Goal: Communication & Community: Answer question/provide support

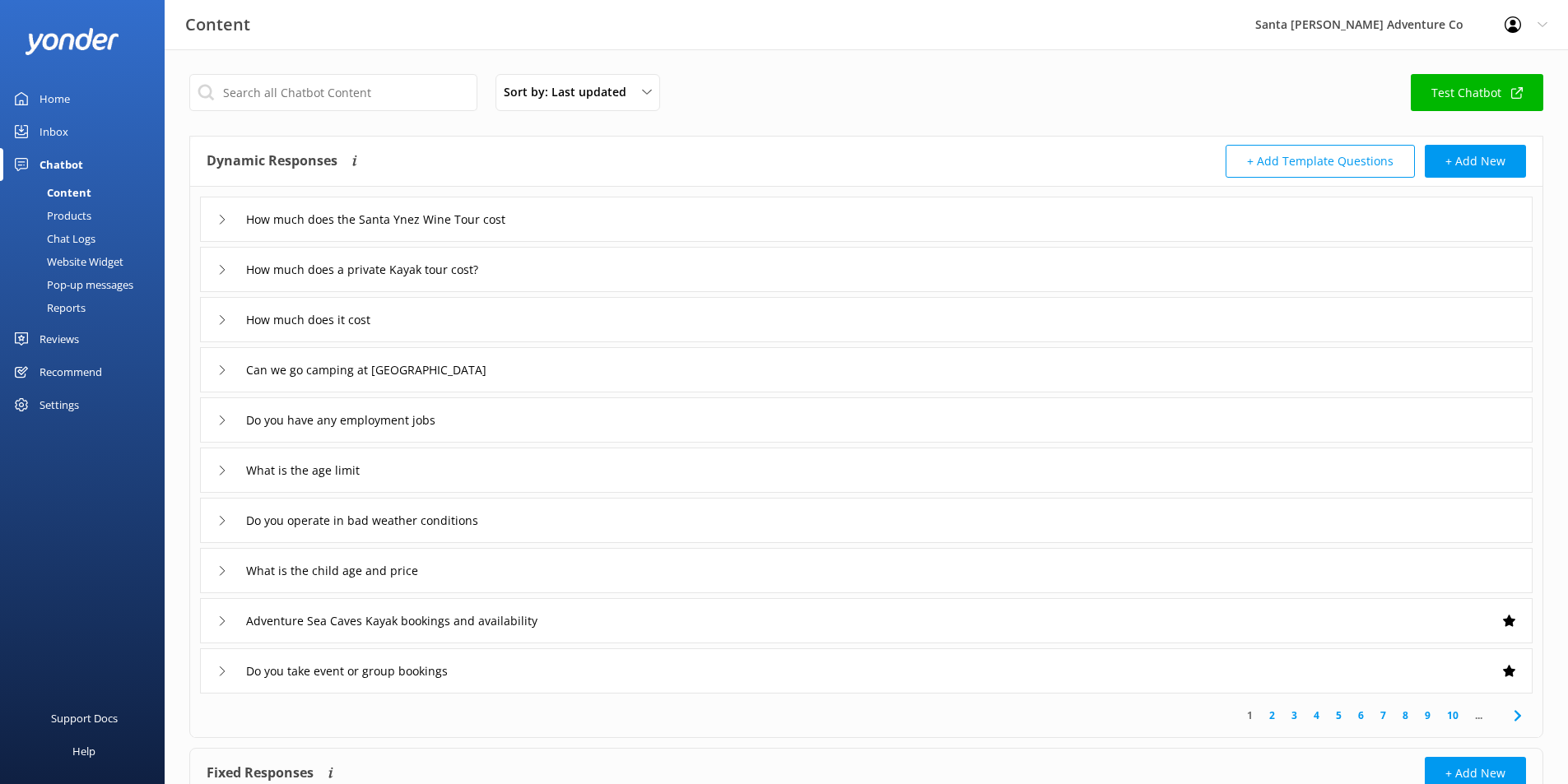
click at [83, 237] on div "Chat Logs" at bounding box center [52, 239] width 85 height 23
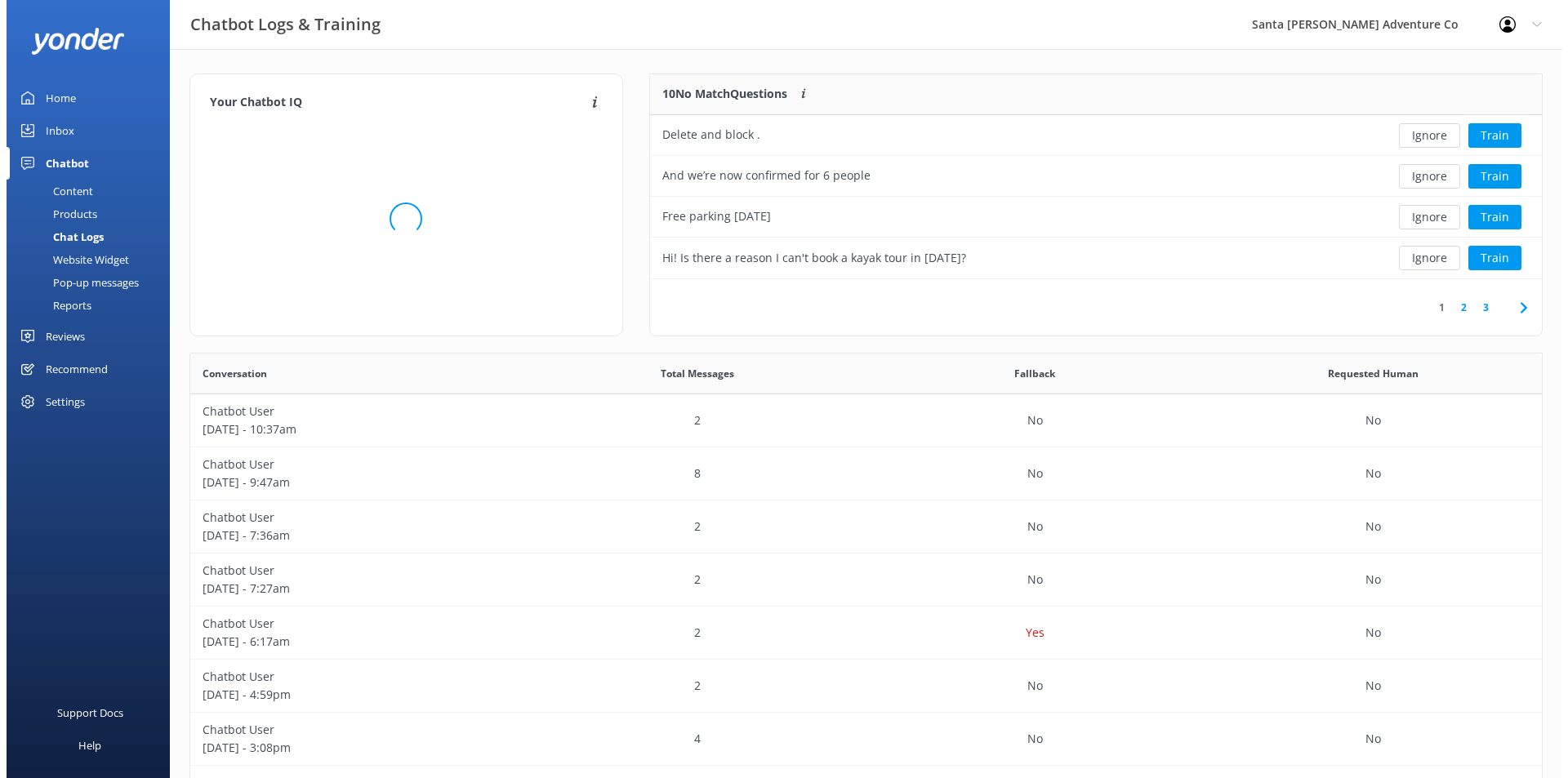
scroll to position [192, 880]
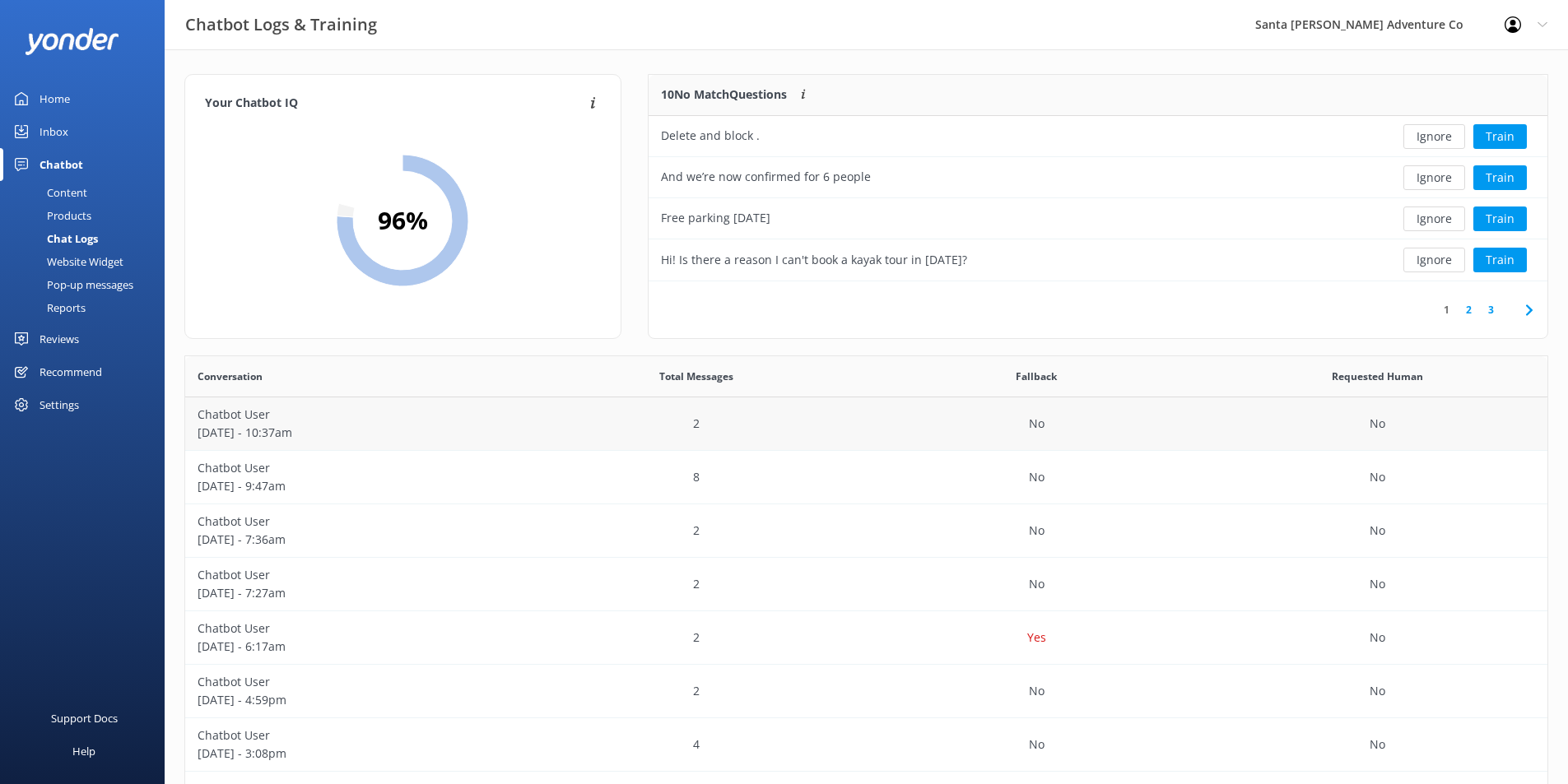
click at [438, 431] on p "[DATE] - 10:37am" at bounding box center [355, 433] width 316 height 19
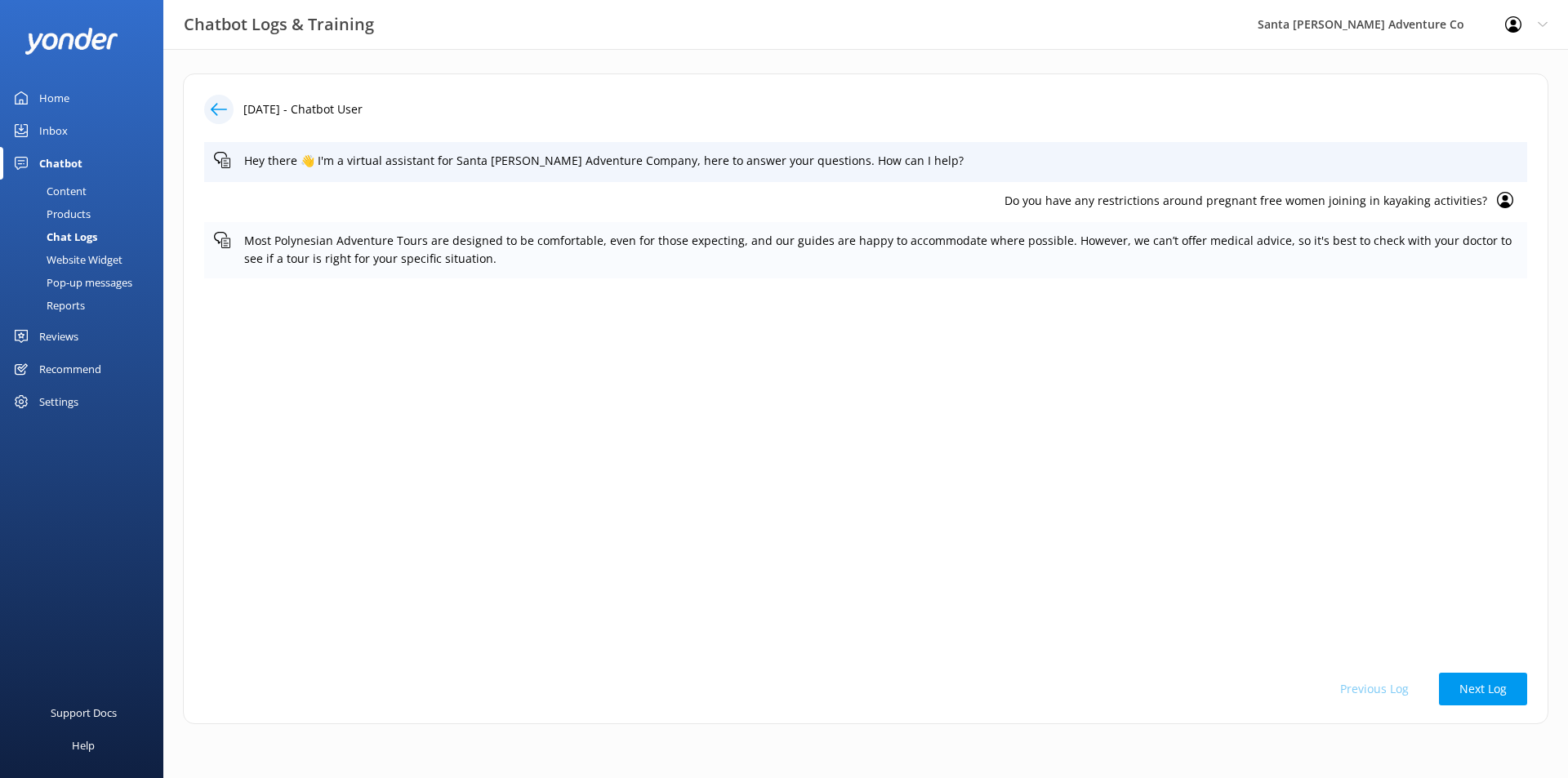
click at [1491, 240] on p "Most Polynesian Adventure Tours are designed to be comfortable, even for those …" at bounding box center [880, 251] width 1273 height 37
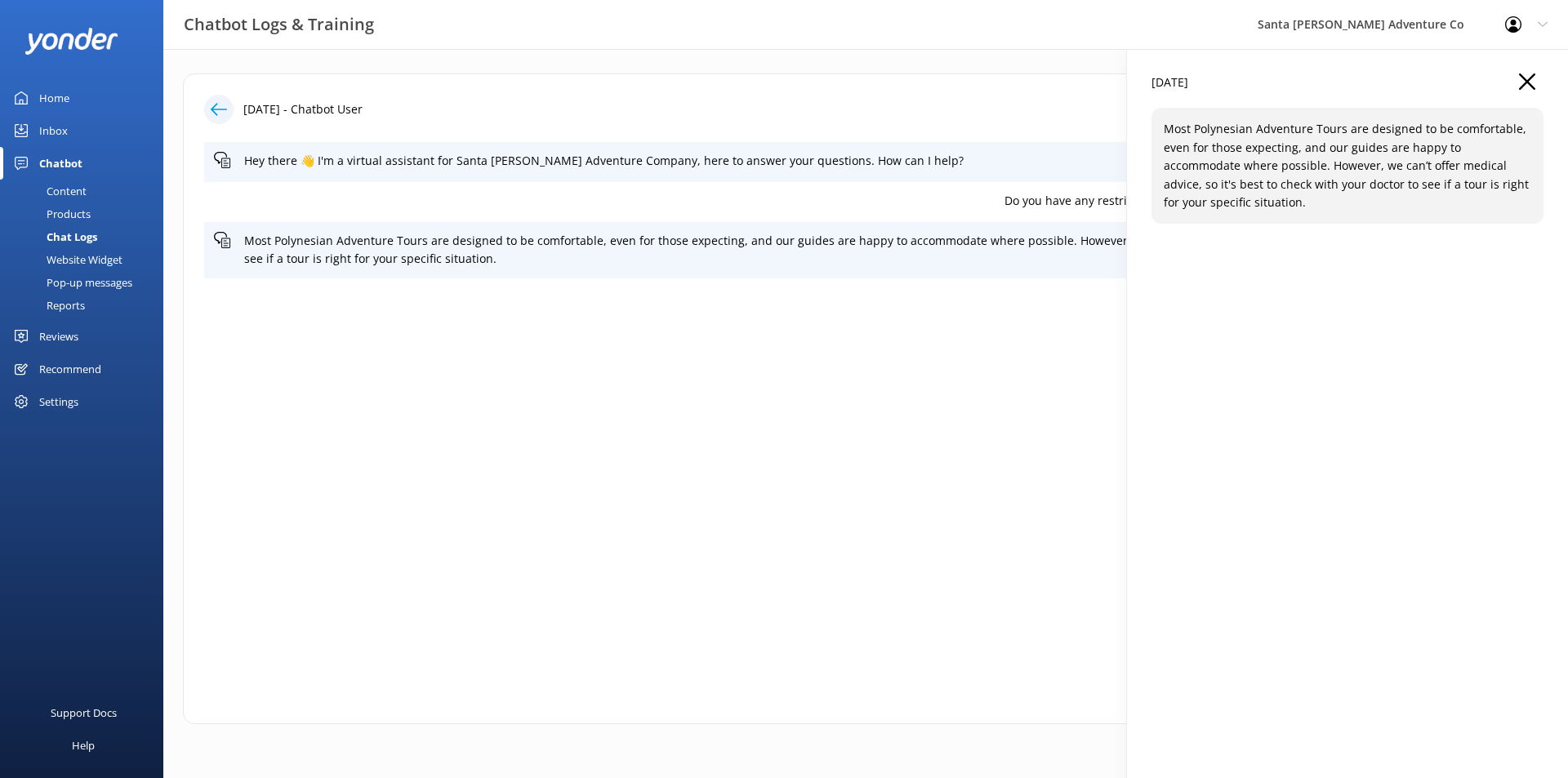
click at [1047, 190] on div "Do you have any restrictions around pregnant free women joining in kayaking act…" at bounding box center [865, 202] width 1322 height 40
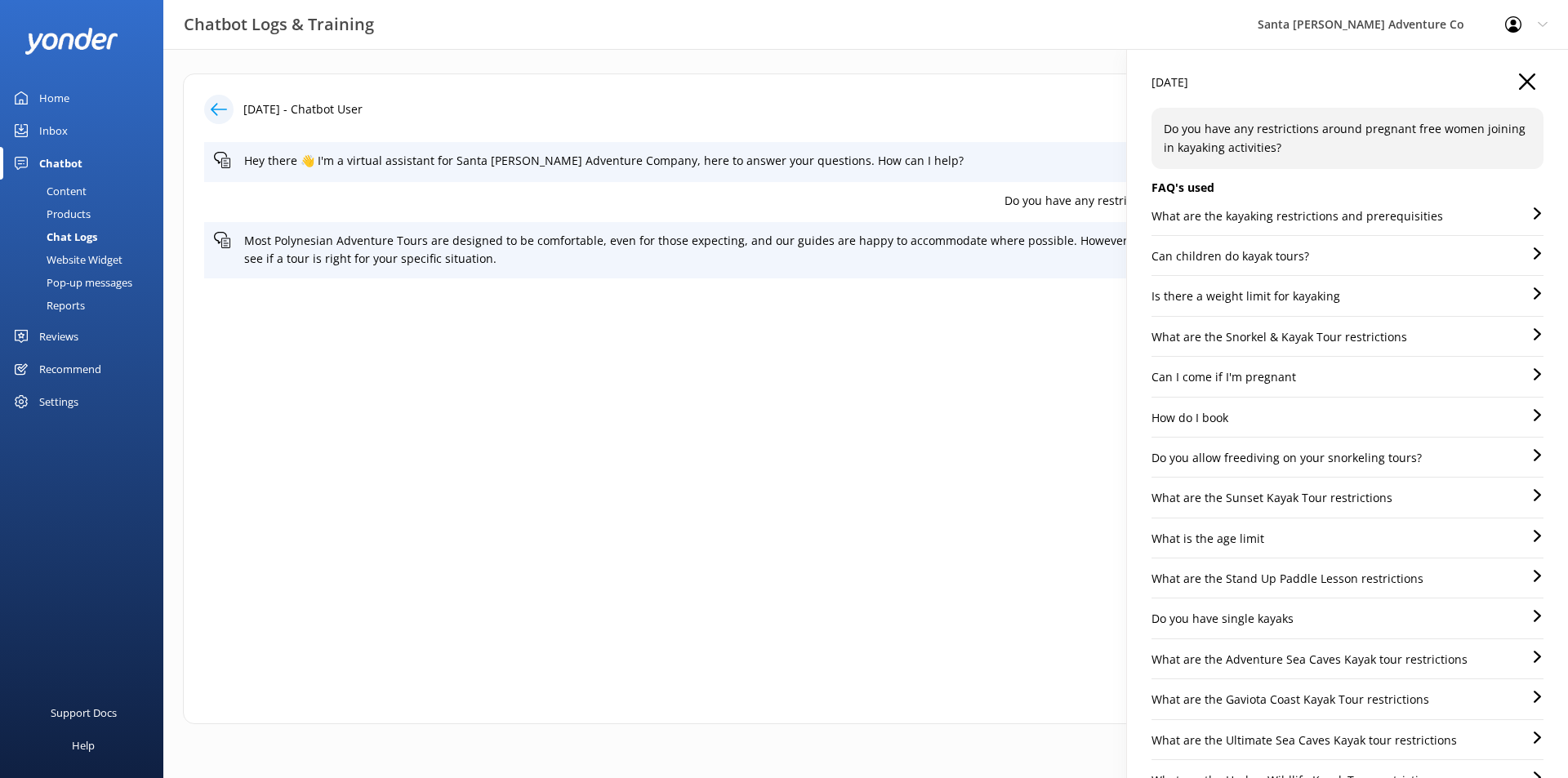
click at [1330, 215] on p "What are the kayaking restrictions and prerequisities" at bounding box center [1297, 217] width 291 height 18
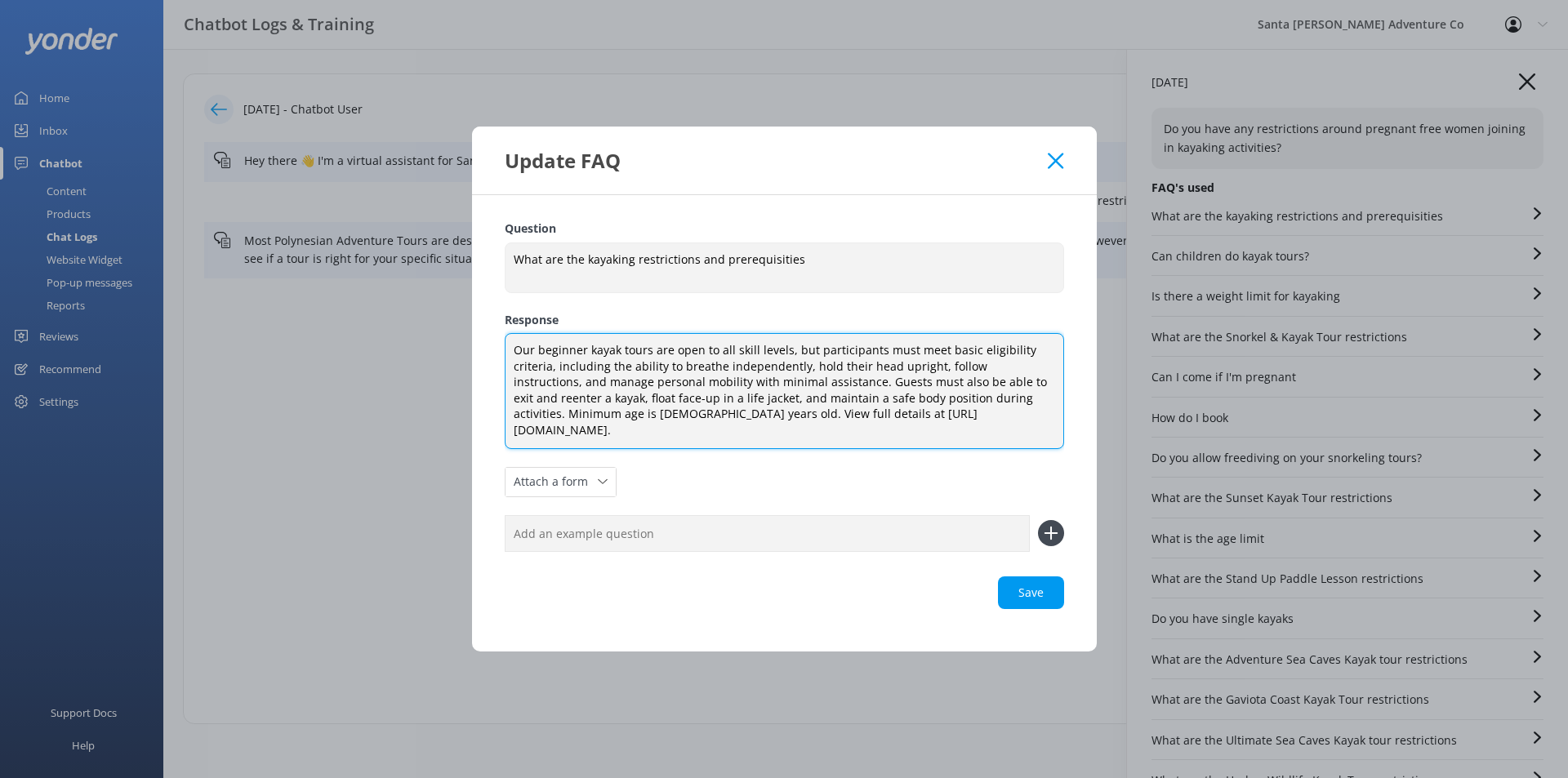
drag, startPoint x: 752, startPoint y: 359, endPoint x: 1017, endPoint y: 413, distance: 270.4
click at [1017, 413] on textarea "Our beginner kayak tours are open to all skill levels, but participants must me…" at bounding box center [784, 390] width 559 height 116
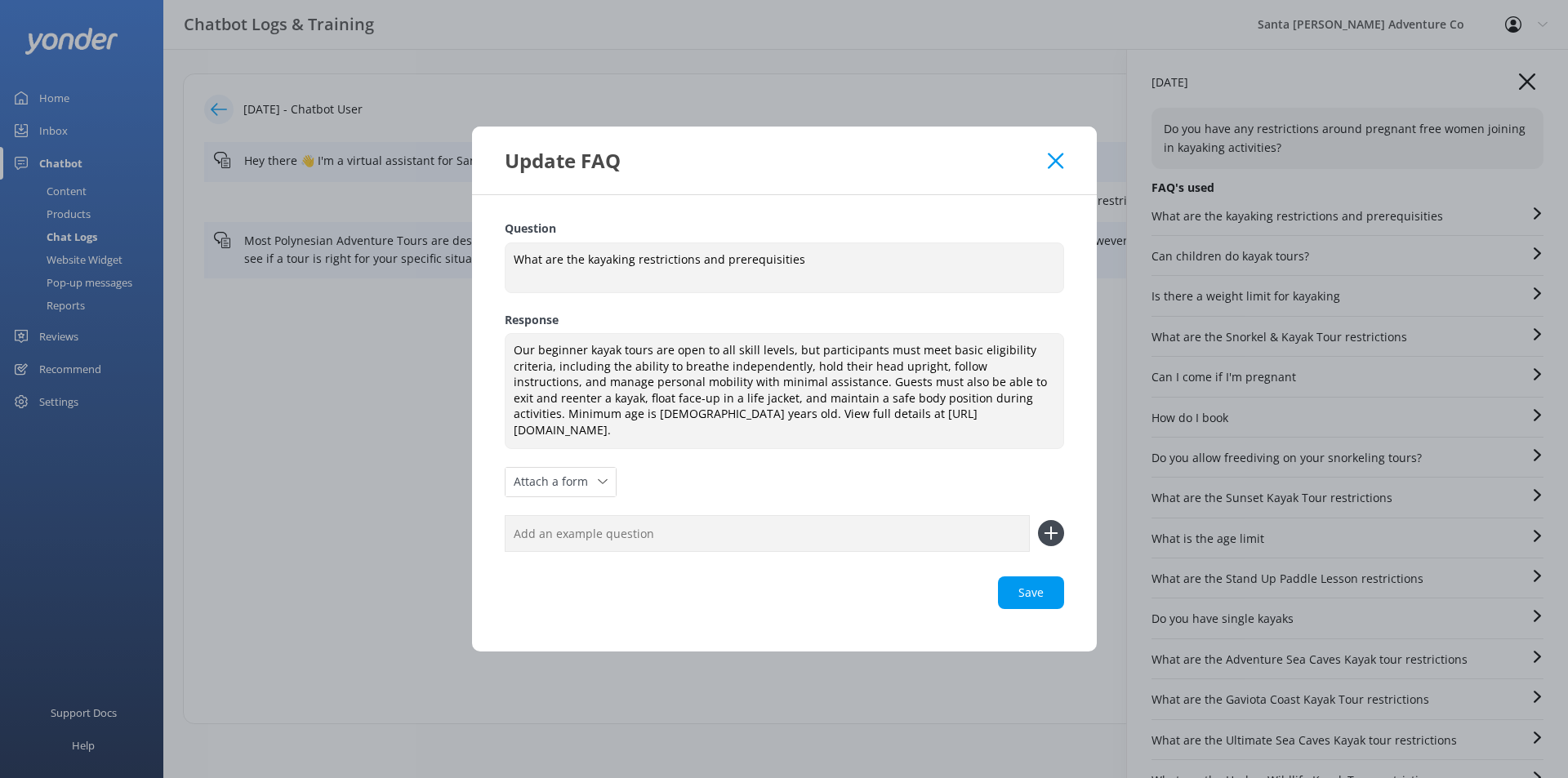
click at [1056, 168] on use at bounding box center [1055, 160] width 16 height 16
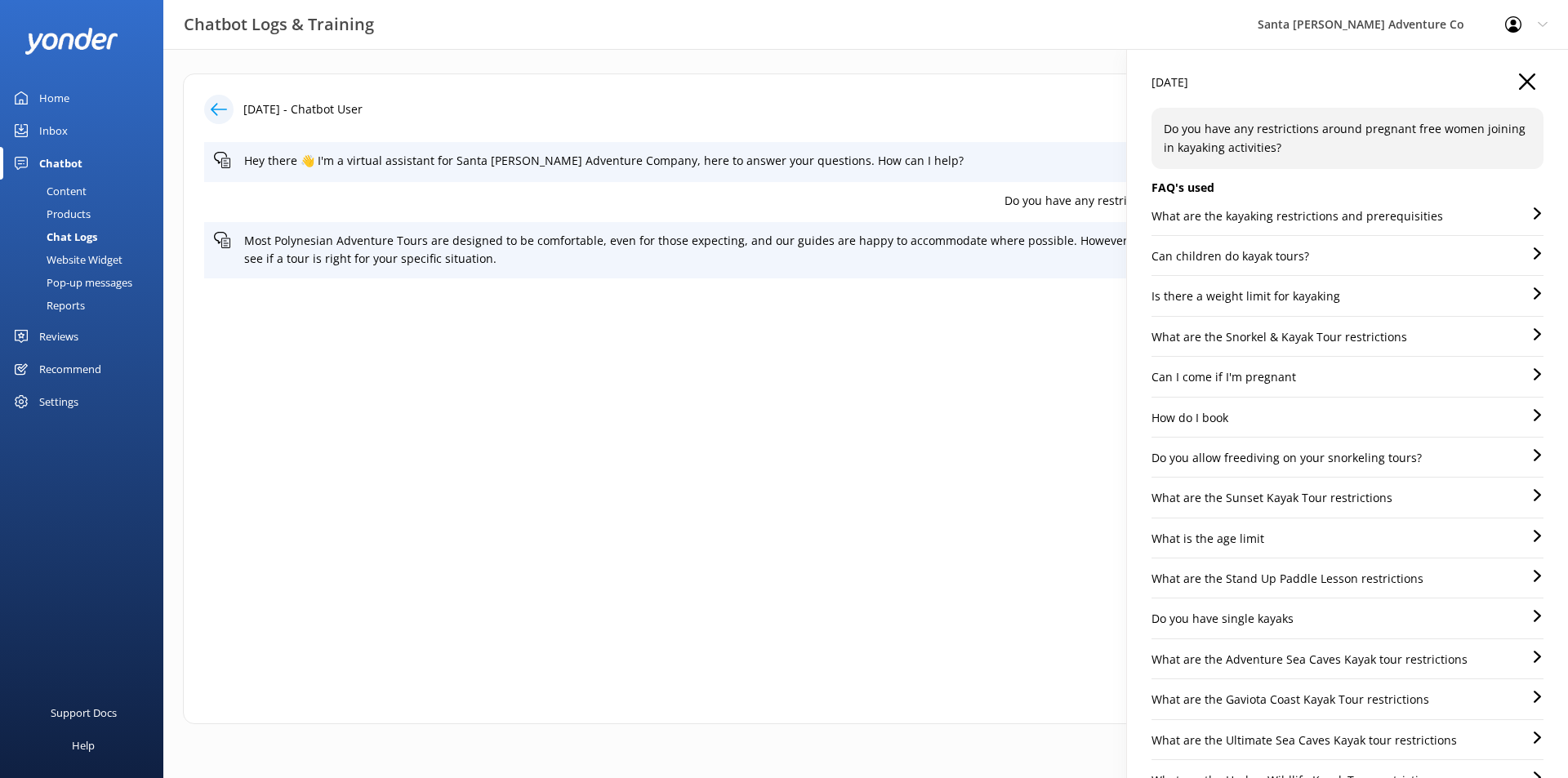
click at [1260, 264] on p "Can children do kayak tours?" at bounding box center [1230, 256] width 157 height 18
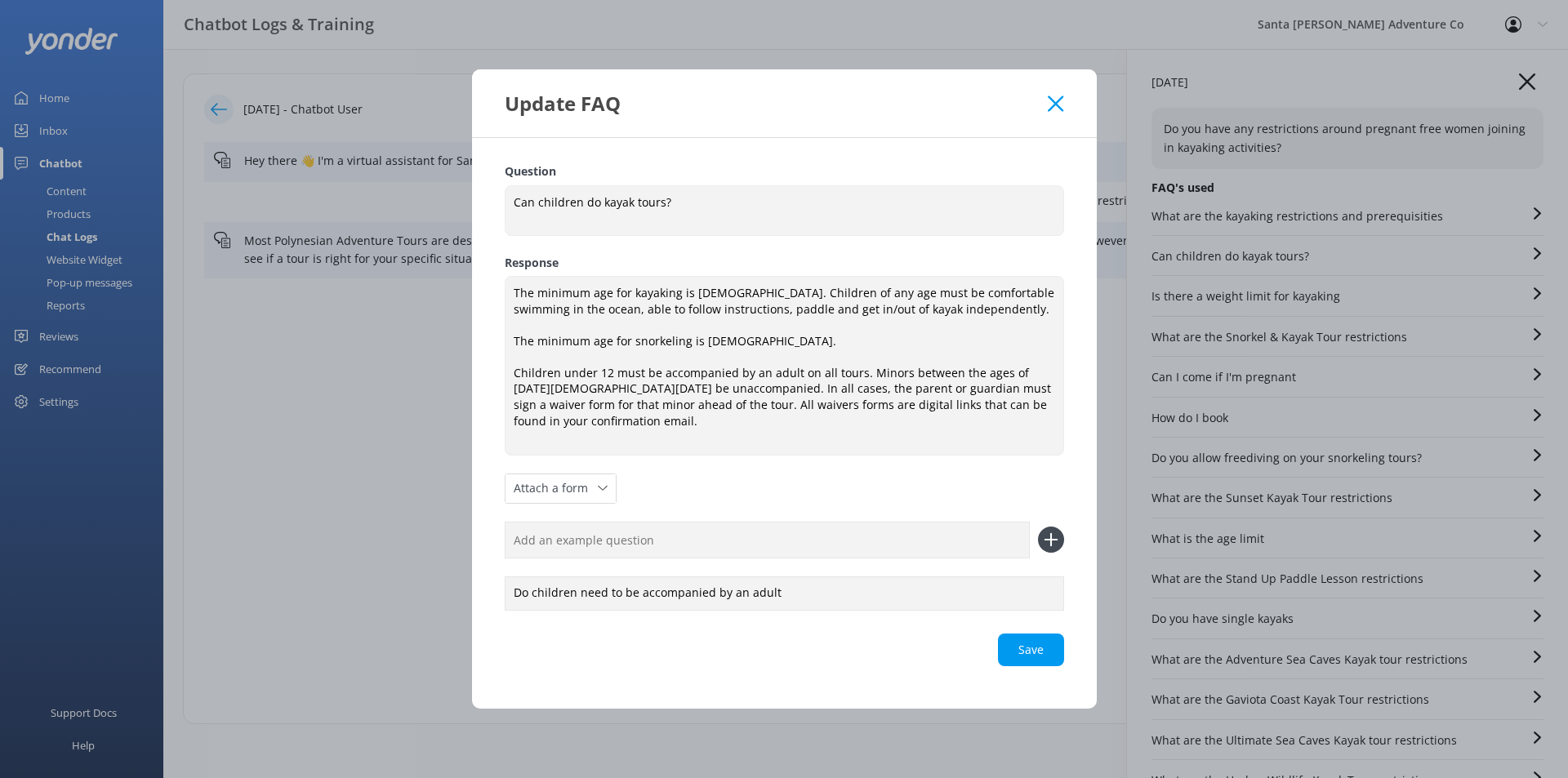
click at [1058, 112] on icon at bounding box center [1055, 103] width 16 height 17
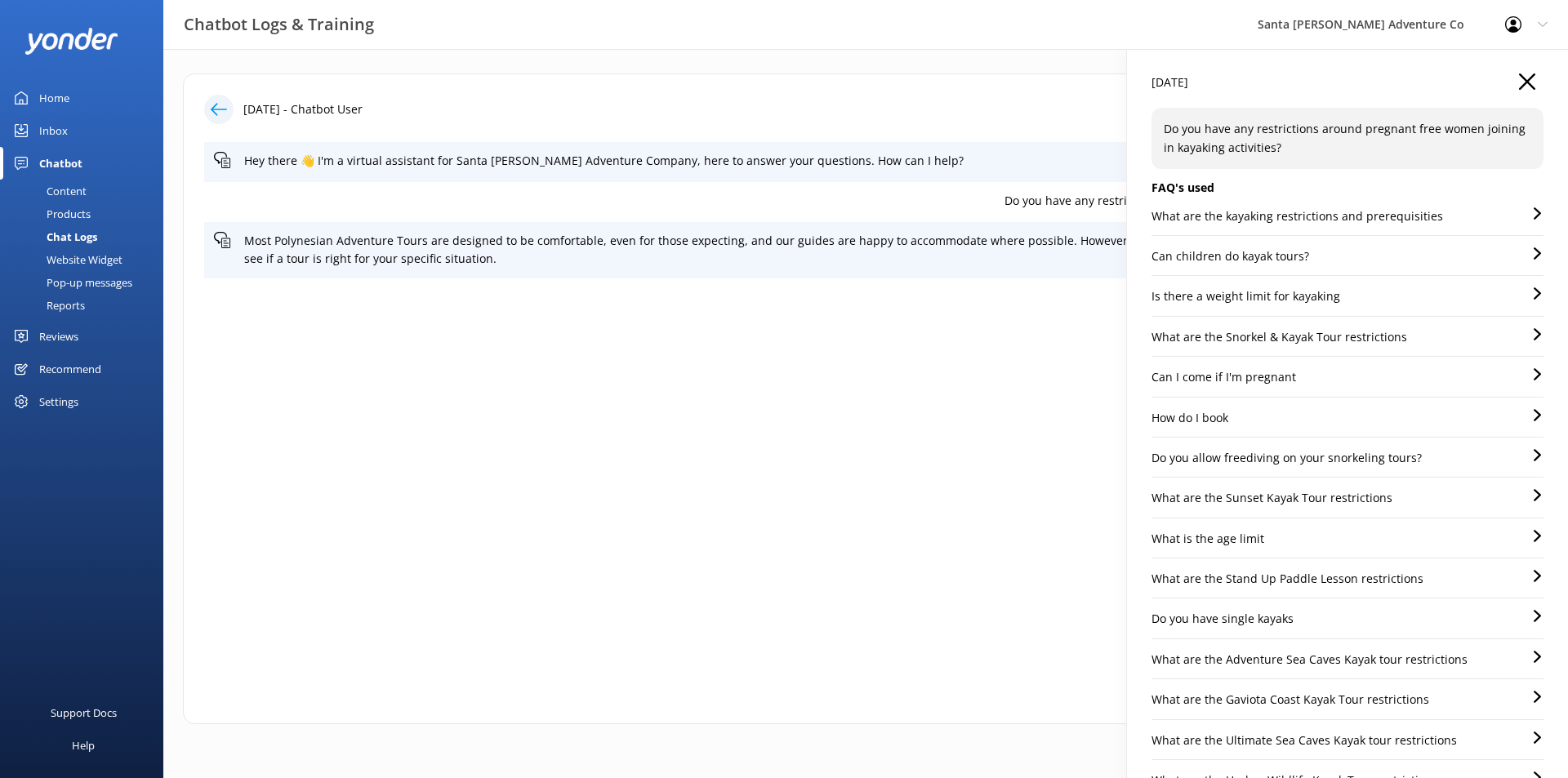
click at [1204, 295] on p "Is there a weight limit for kayaking" at bounding box center [1246, 296] width 188 height 18
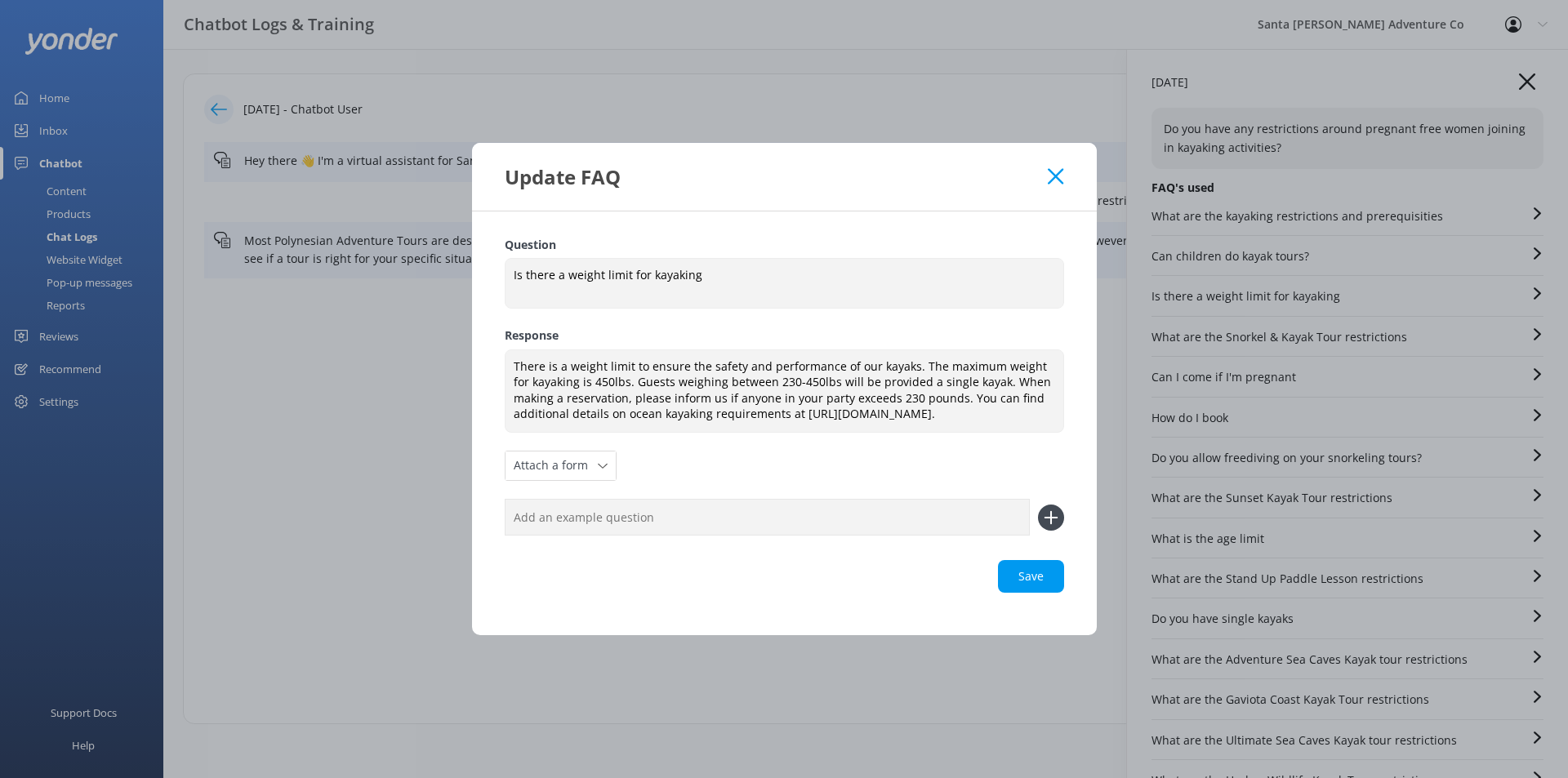
click at [1057, 170] on use at bounding box center [1055, 177] width 16 height 16
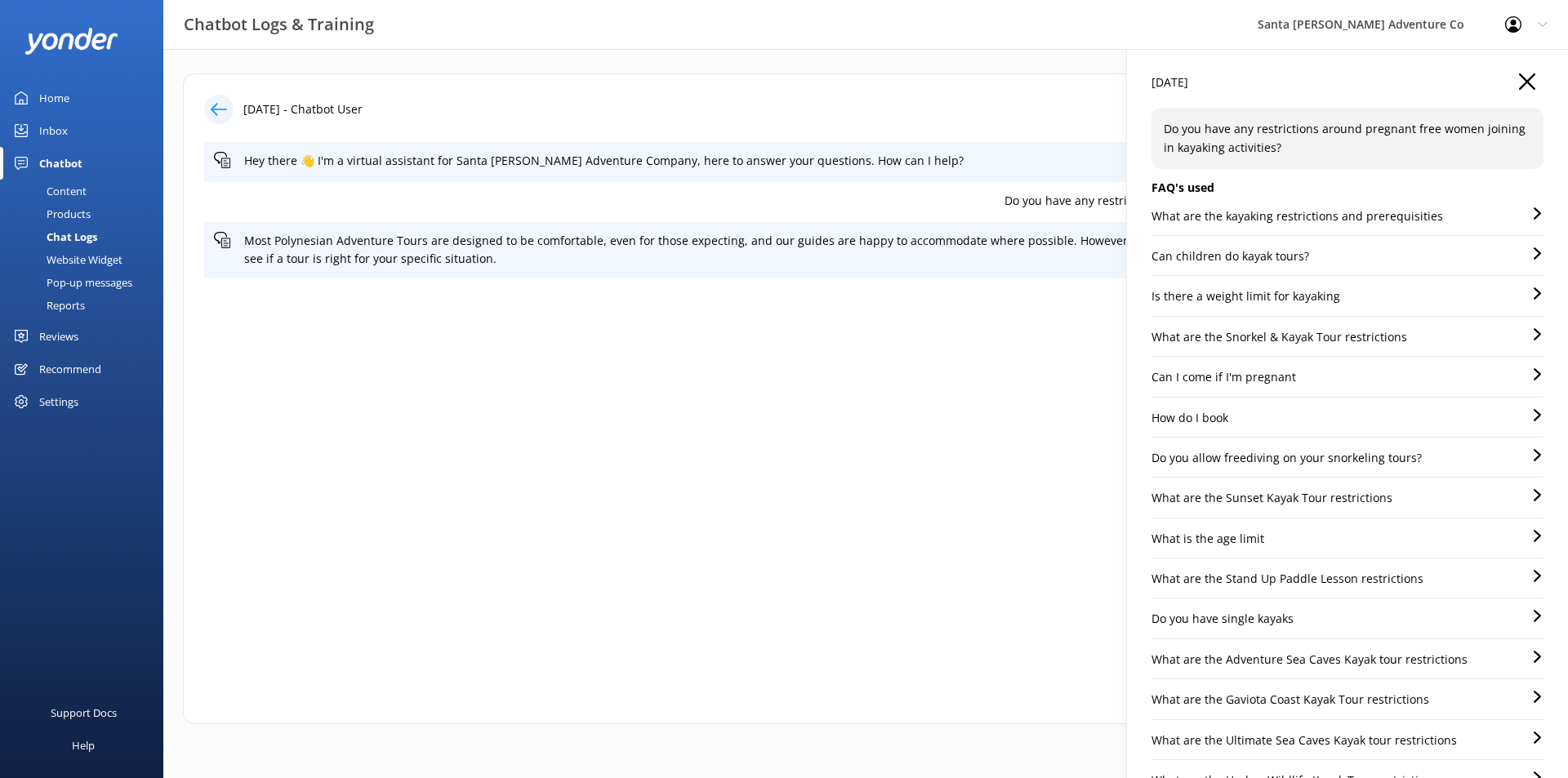
click at [1234, 340] on p "What are the Snorkel & Kayak Tour restrictions" at bounding box center [1279, 337] width 255 height 18
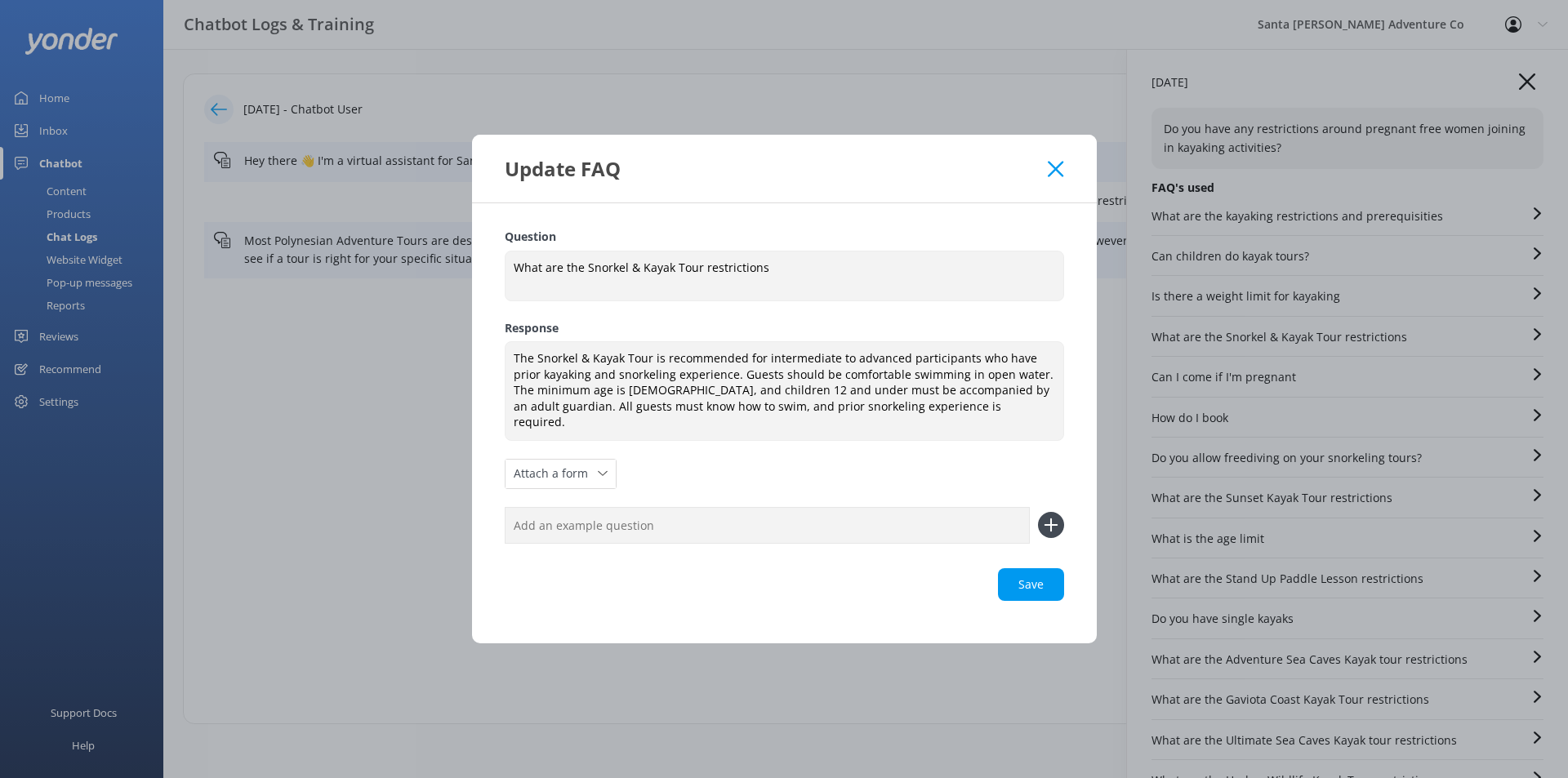
click at [1053, 177] on icon at bounding box center [1055, 169] width 16 height 17
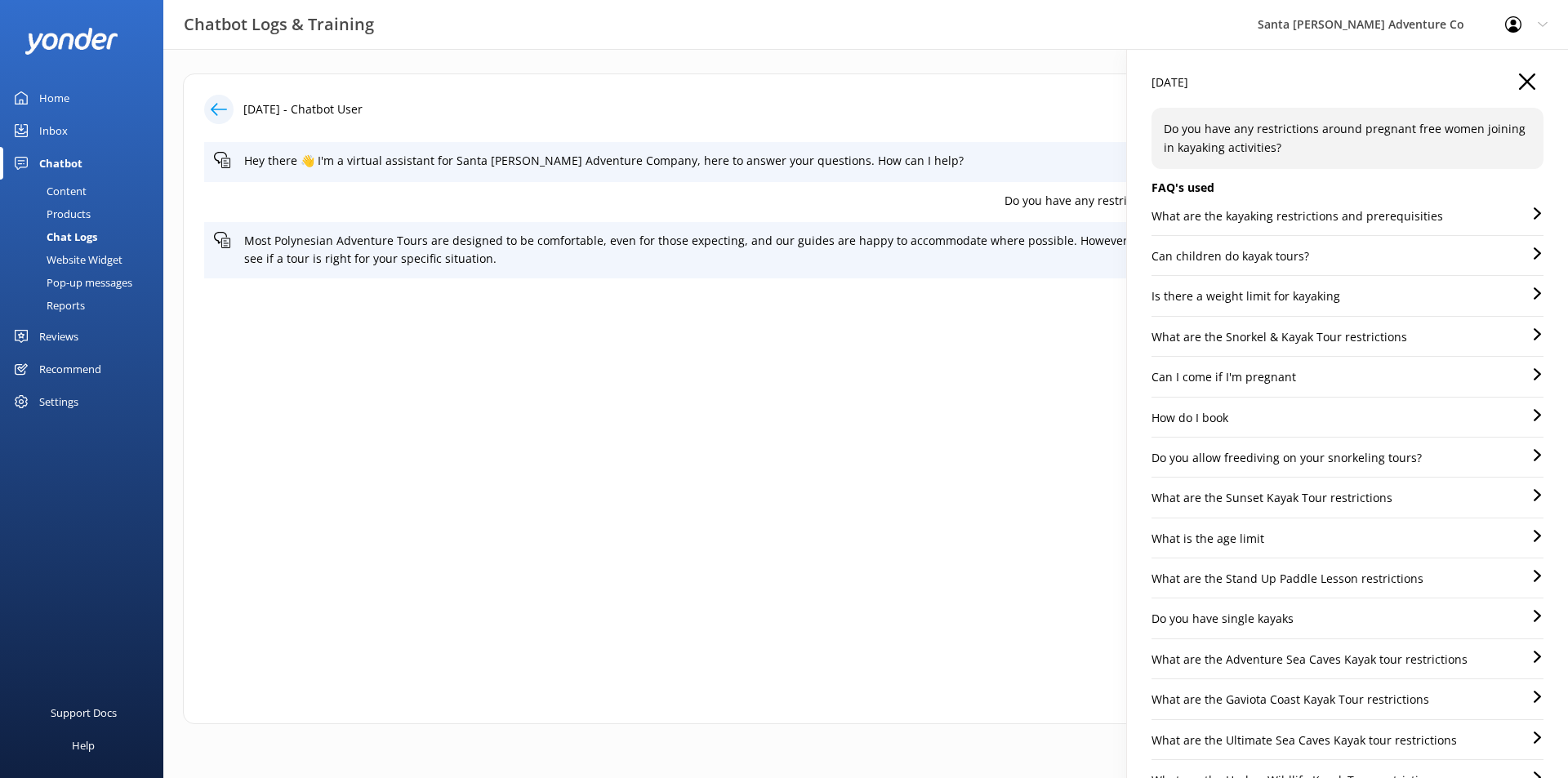
click at [1211, 372] on p "Can I come if I'm pregnant" at bounding box center [1223, 377] width 145 height 18
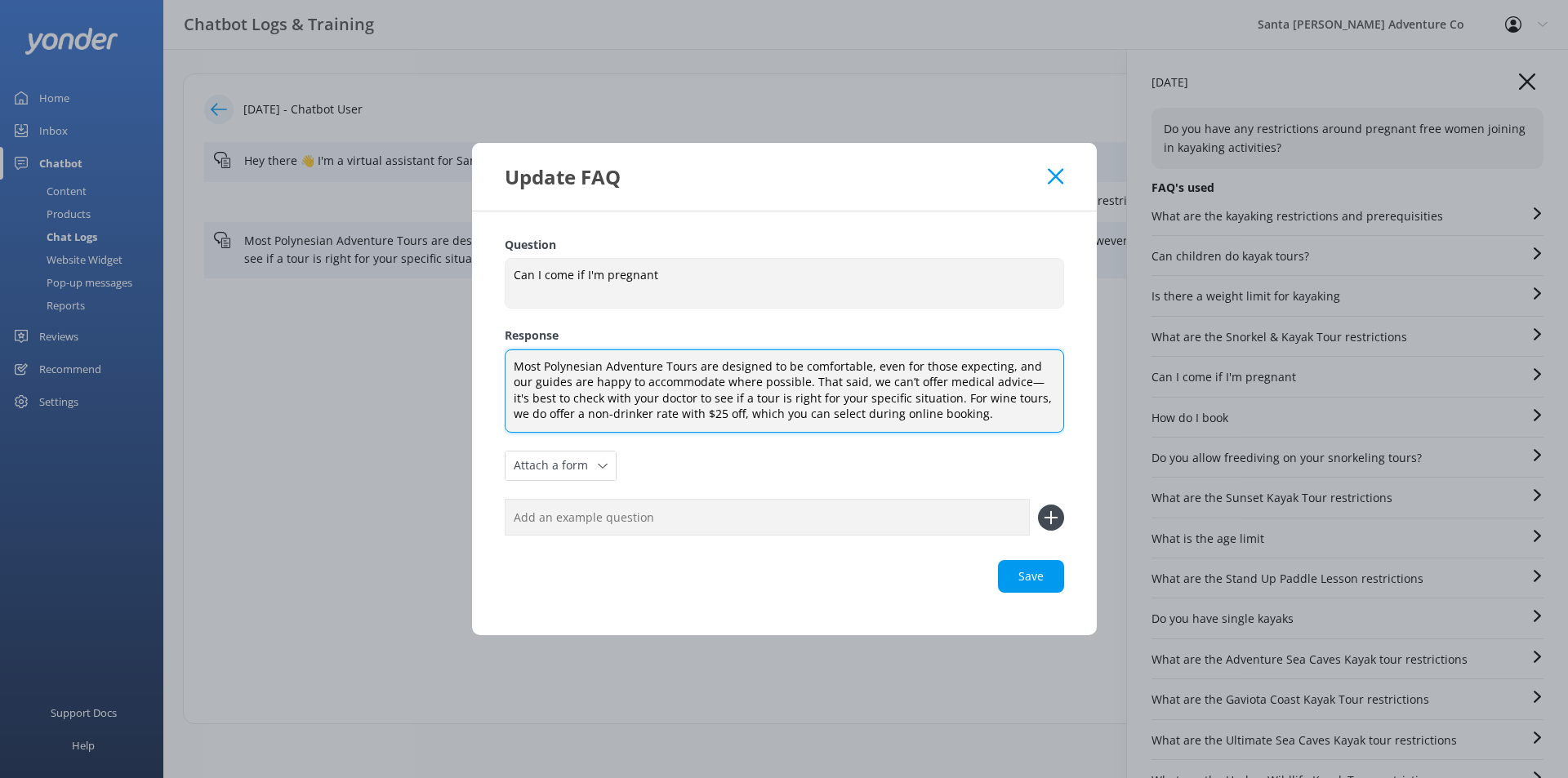
click at [560, 362] on textarea "Most Polynesian Adventure Tours are designed to be comfortable, even for those …" at bounding box center [784, 391] width 559 height 84
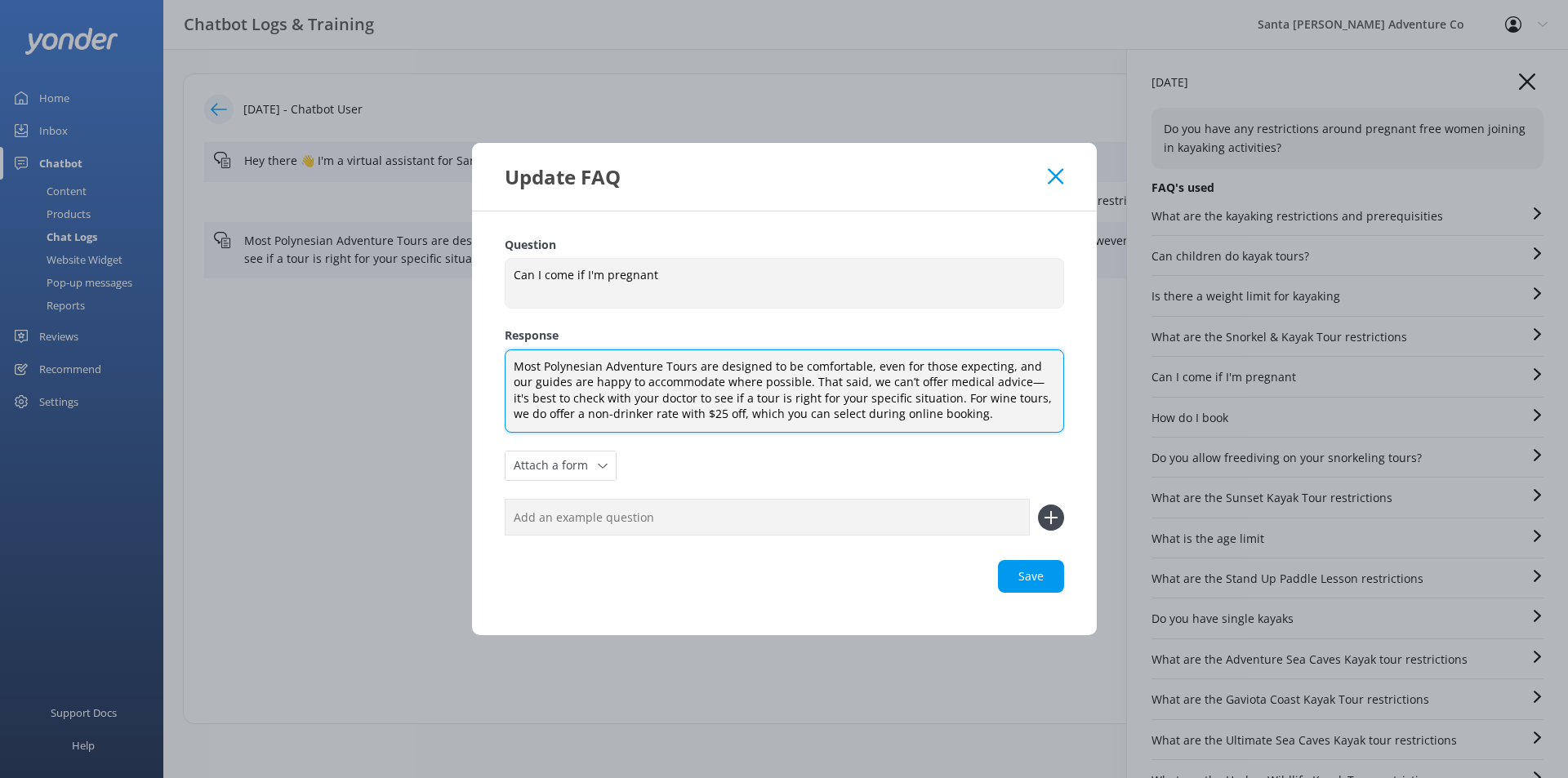
click at [737, 367] on textarea "Most Polynesian Adventure Tours are designed to be comfortable, even for those …" at bounding box center [784, 391] width 559 height 84
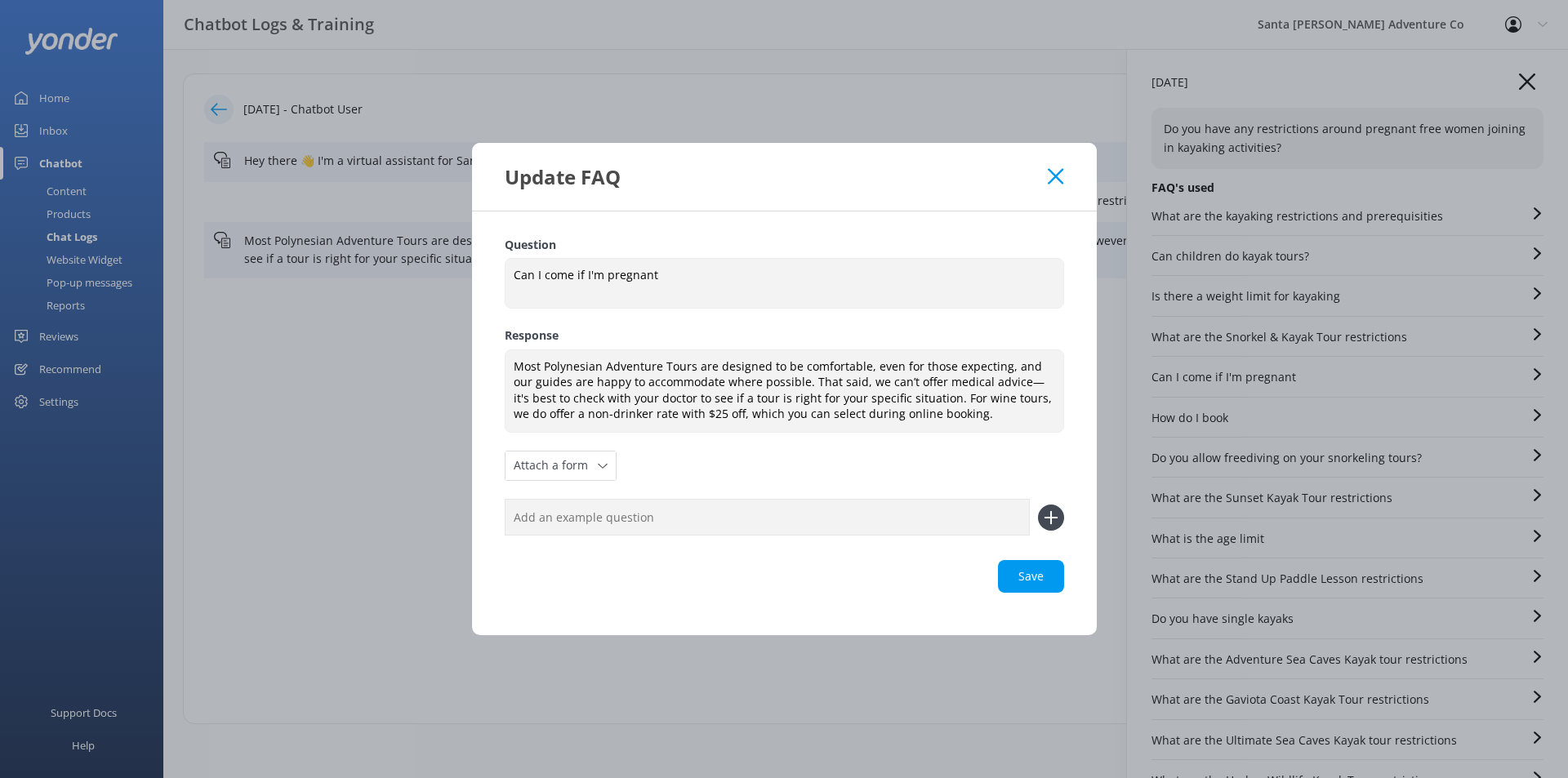
click at [1051, 182] on use at bounding box center [1055, 177] width 16 height 16
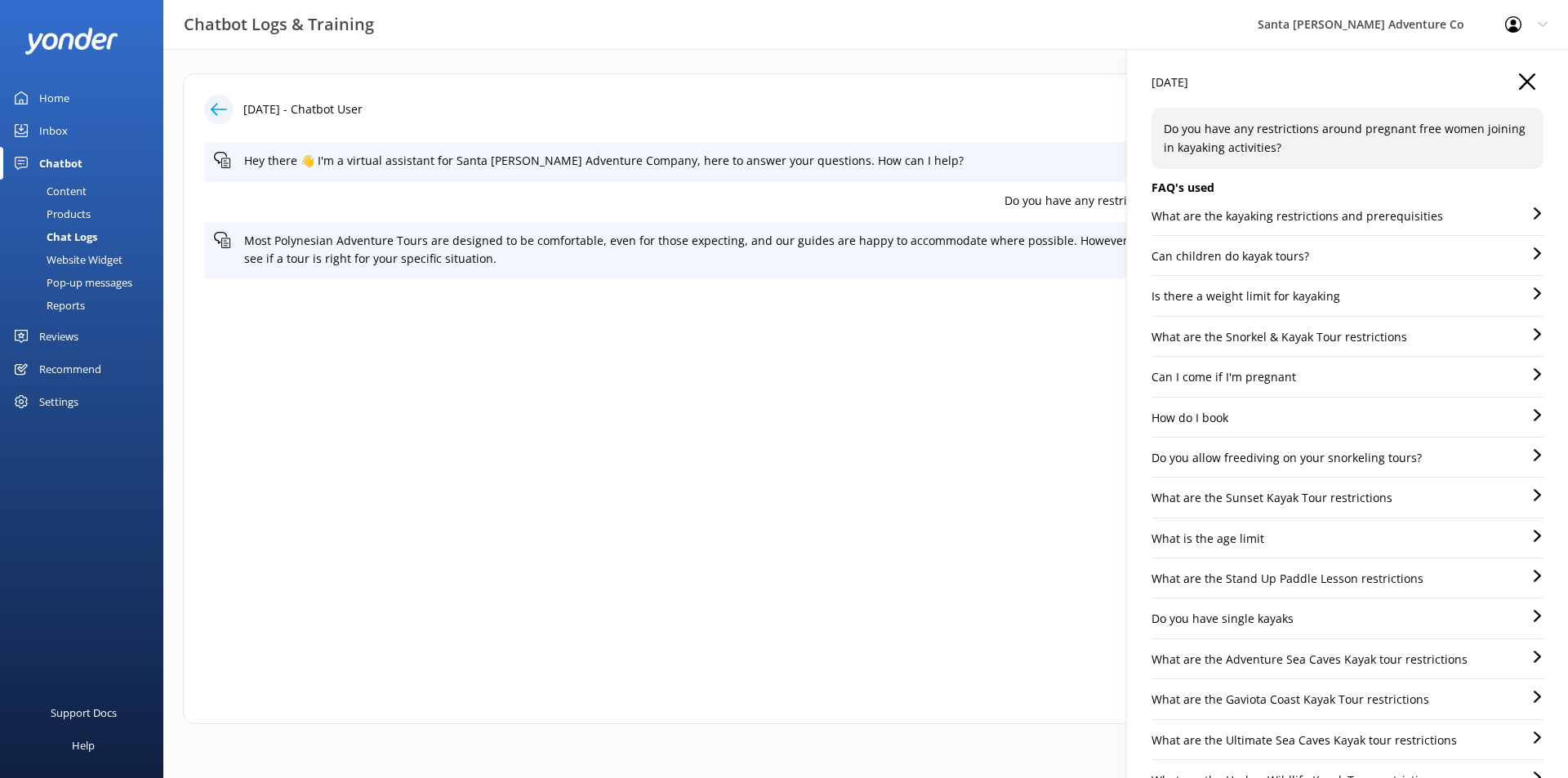
click at [70, 194] on div "Content" at bounding box center [48, 191] width 77 height 23
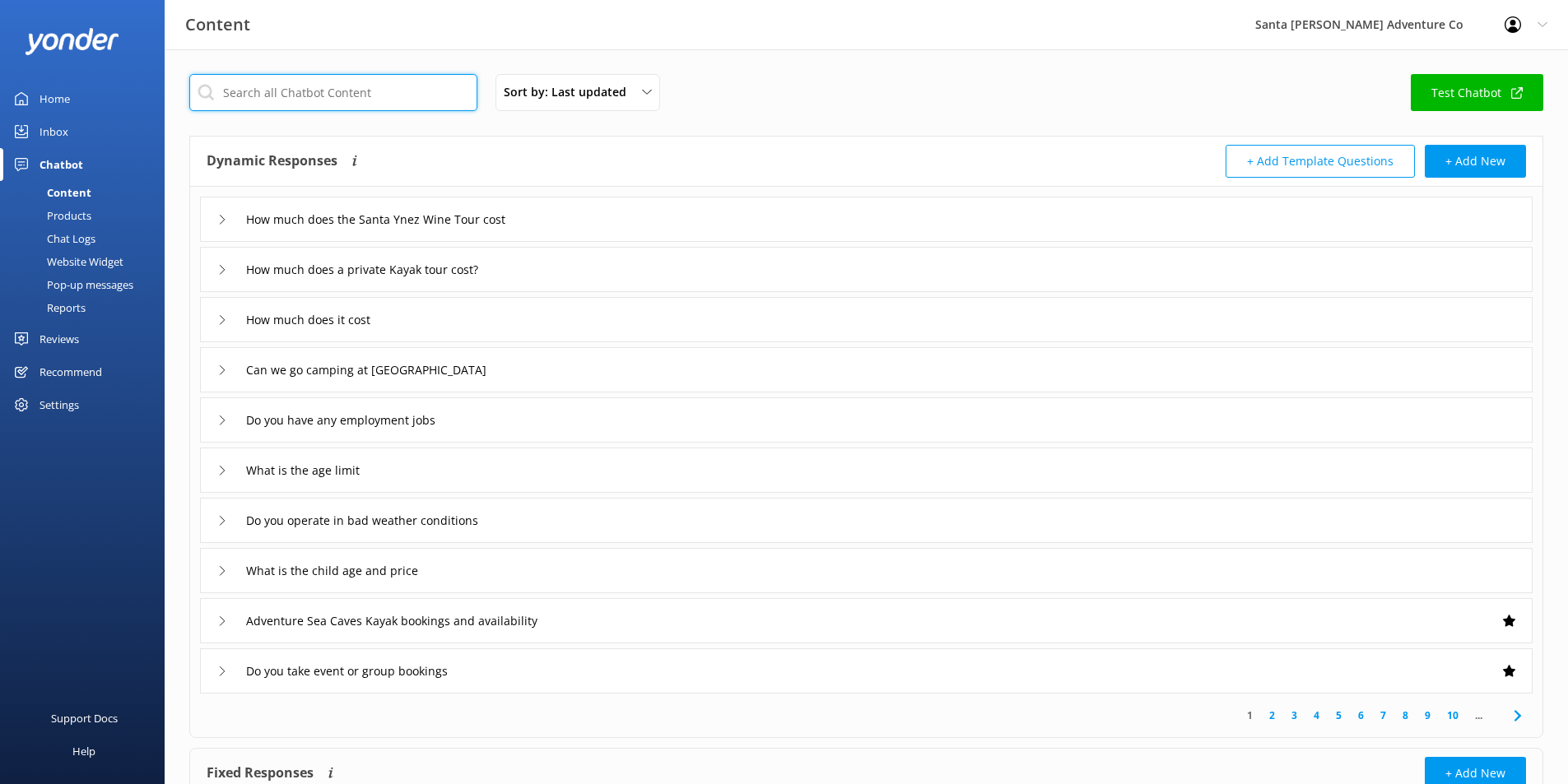
click at [265, 91] on input "text" at bounding box center [333, 93] width 288 height 37
type input "pregnant"
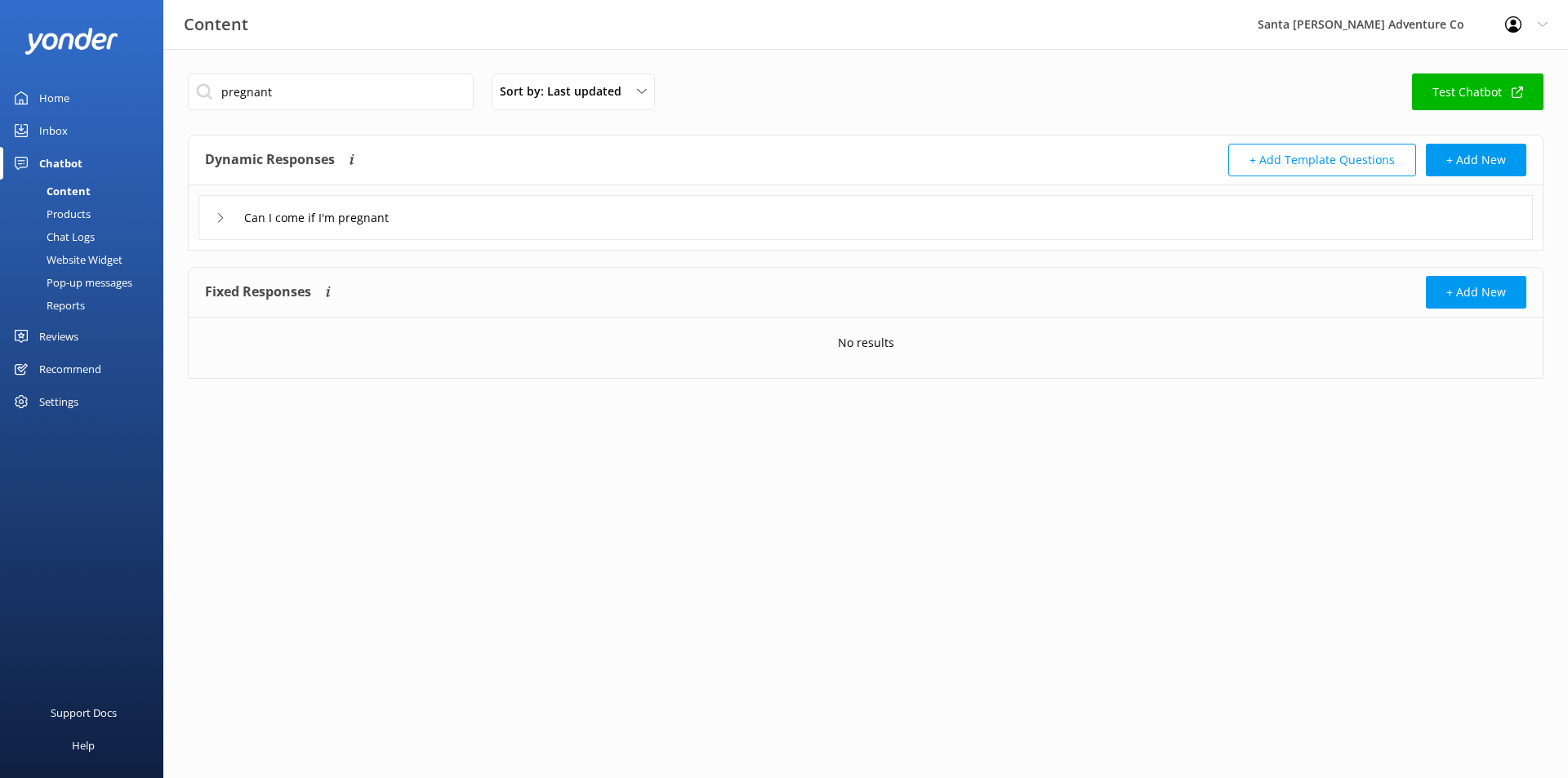
click at [478, 234] on div "Can I come if I'm pregnant" at bounding box center [865, 218] width 1334 height 45
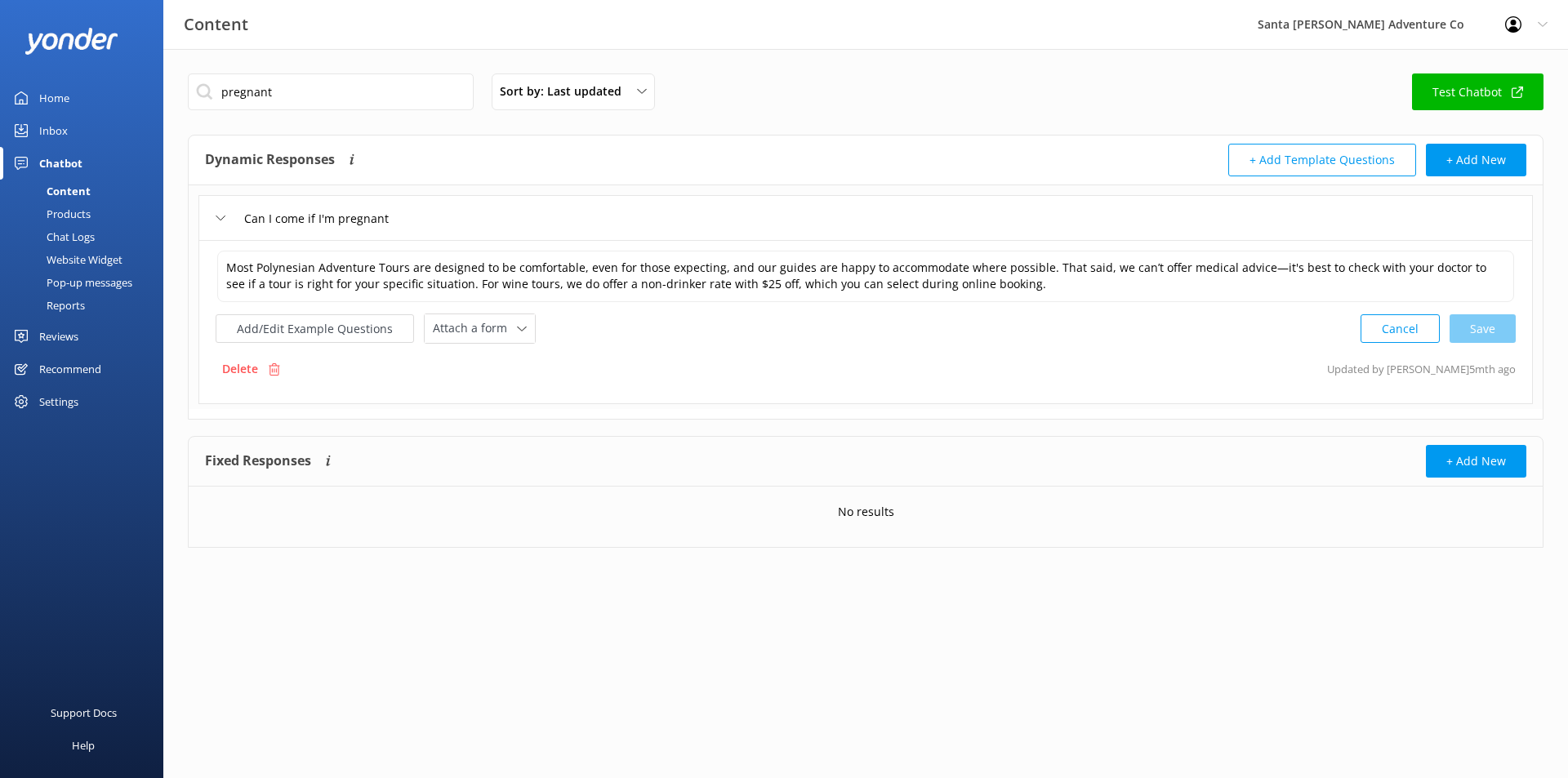
click at [878, 17] on div "Content Santa [PERSON_NAME] Adventure Co Profile Settings Logout" at bounding box center [784, 24] width 1568 height 49
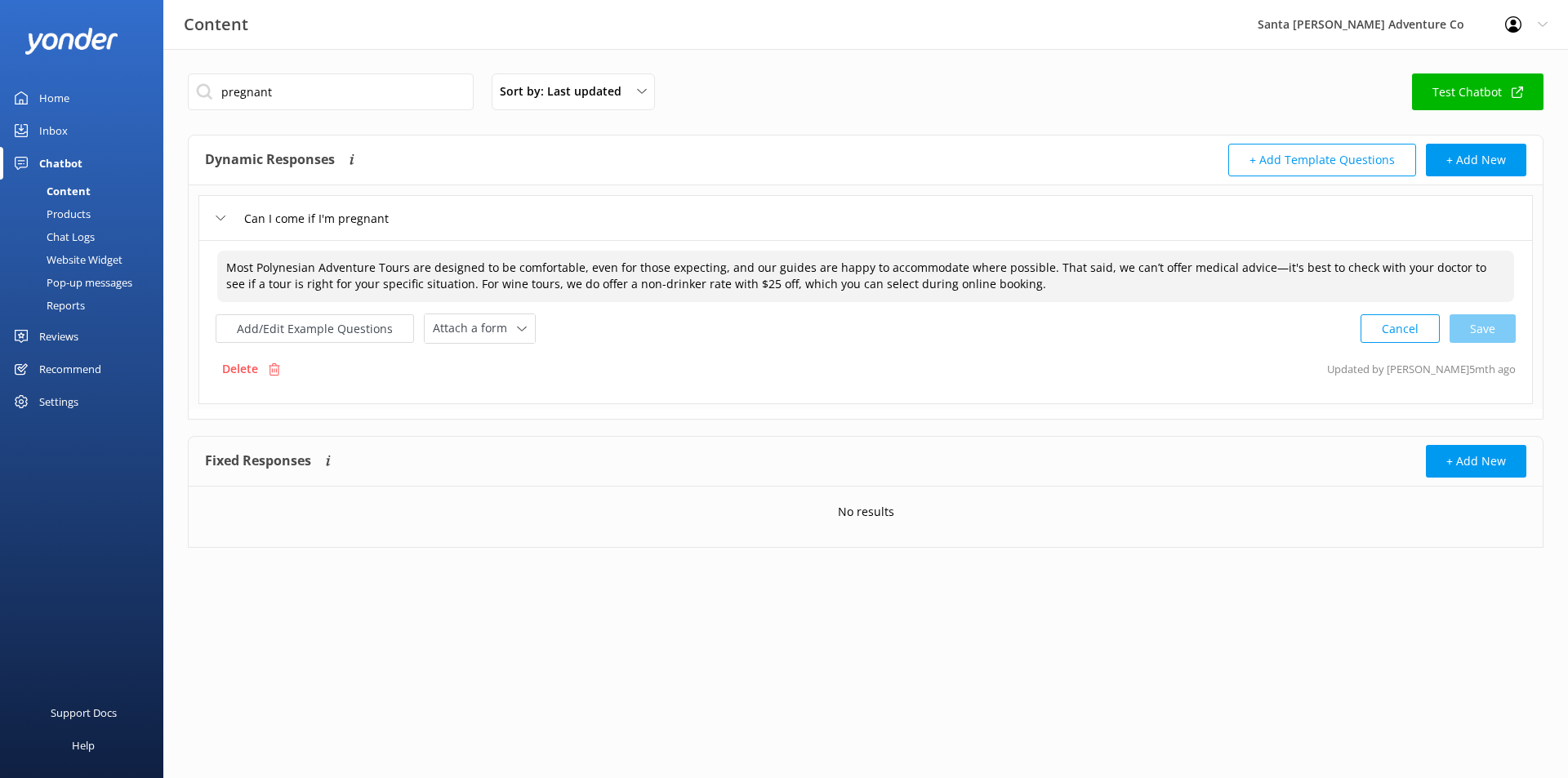
drag, startPoint x: 227, startPoint y: 266, endPoint x: 577, endPoint y: 266, distance: 350.0
click at [577, 266] on textarea "Most Polynesian Adventure Tours are designed to be comfortable, even for those …" at bounding box center [865, 276] width 1296 height 51
click at [639, 272] on textarea "Most Polynesian Adventure Tours are designed to be comfortable, even for those …" at bounding box center [865, 276] width 1296 height 51
drag, startPoint x: 583, startPoint y: 266, endPoint x: 1032, endPoint y: 262, distance: 449.0
click at [1032, 262] on textarea "Most Polynesian Adventure Tours are designed to be comfortable, even for those …" at bounding box center [865, 276] width 1296 height 51
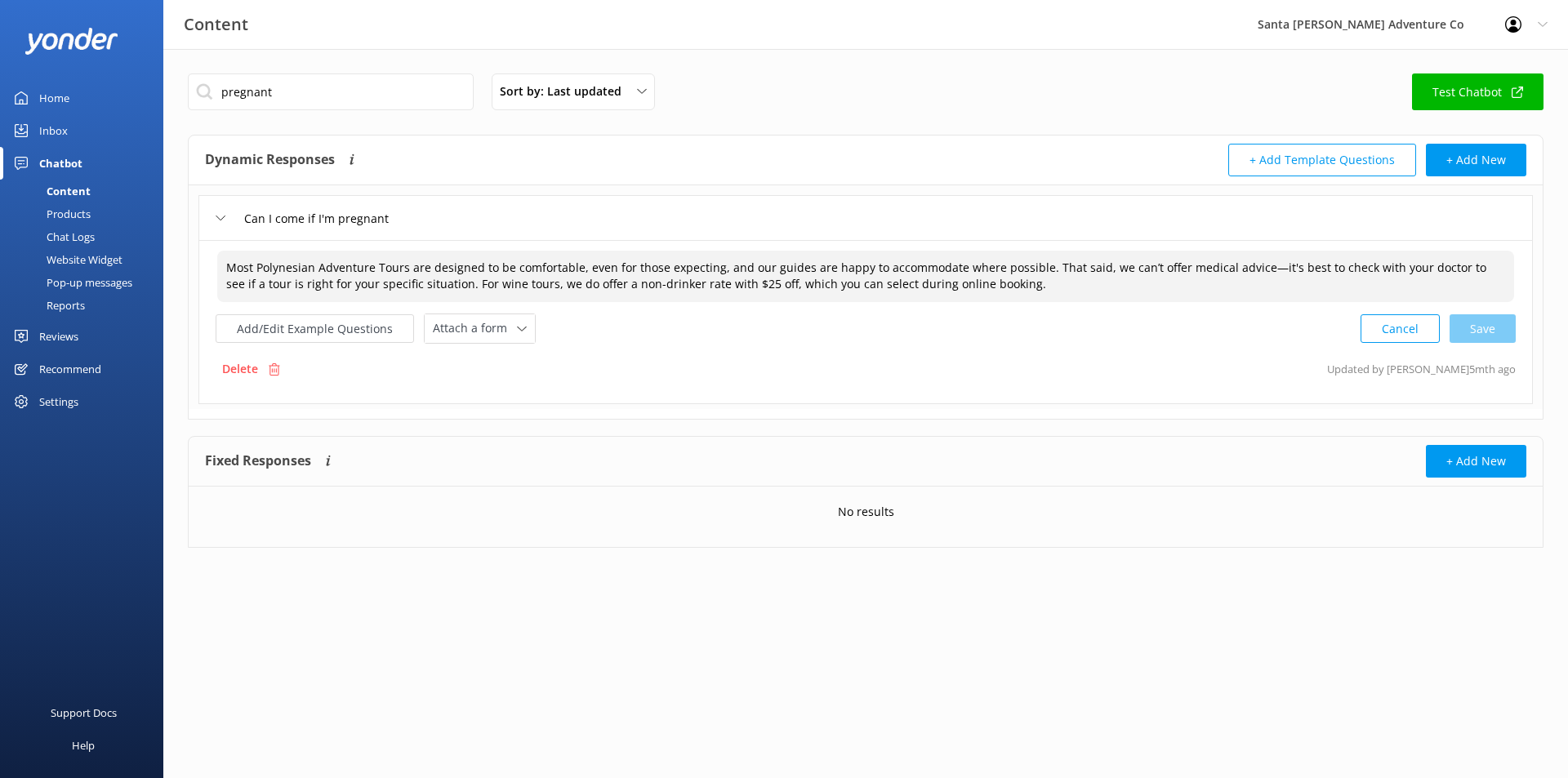
click at [1032, 262] on textarea "Most Polynesian Adventure Tours are designed to be comfortable, even for those …" at bounding box center [865, 276] width 1296 height 51
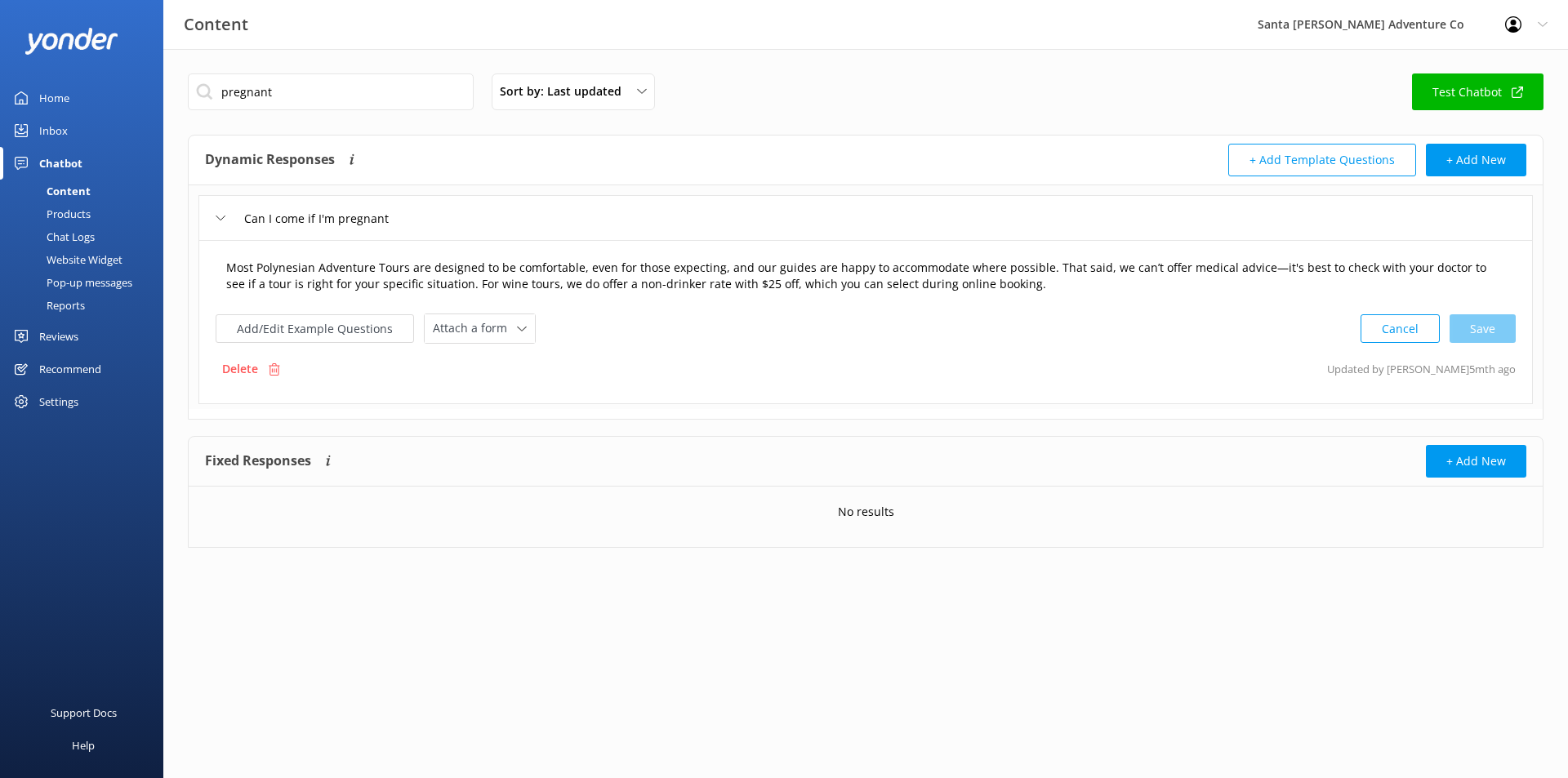
click at [439, 268] on textarea "Most Polynesian Adventure Tours are designed to be comfortable, even for those …" at bounding box center [865, 276] width 1296 height 51
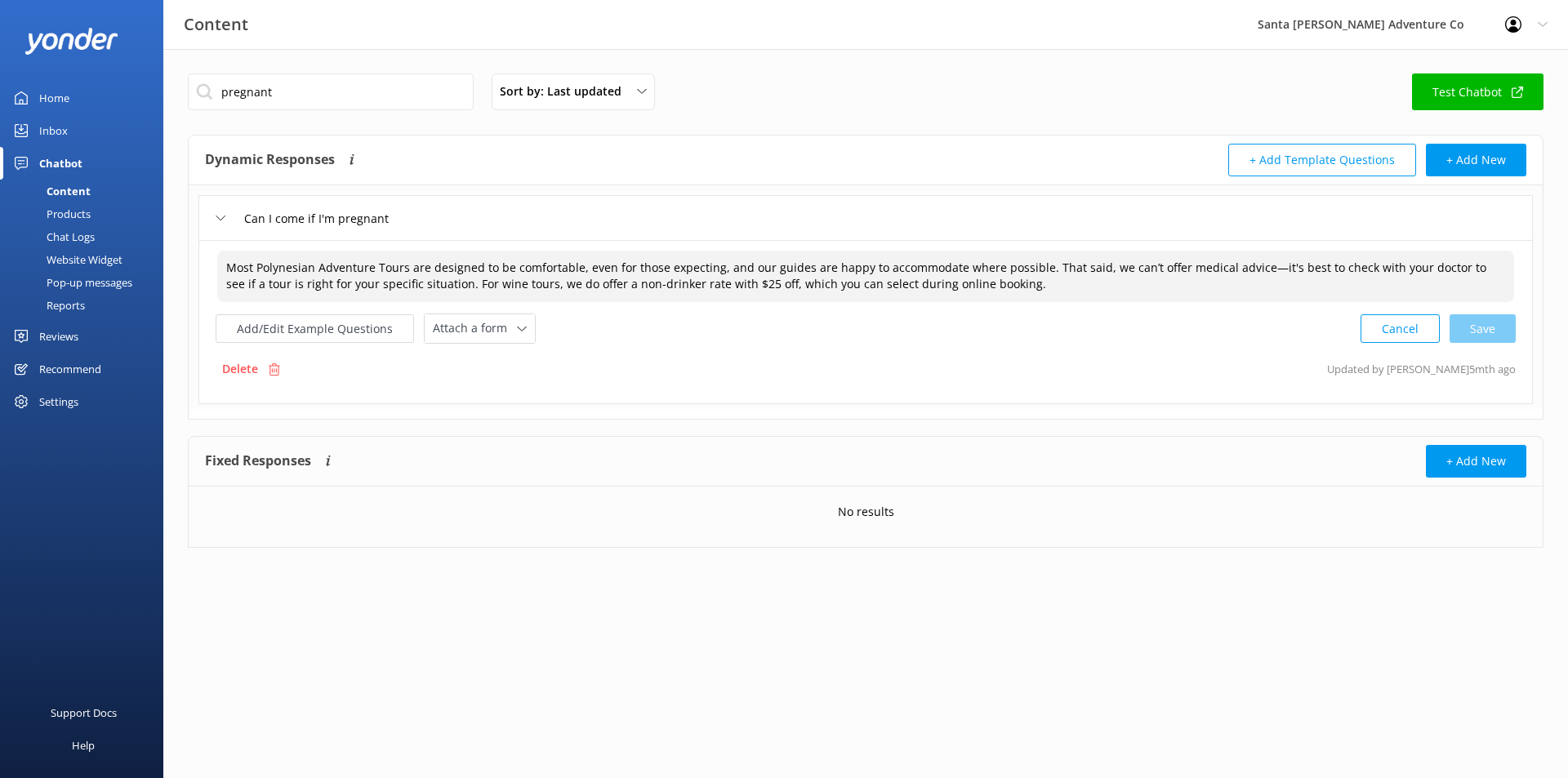
click at [572, 288] on textarea "Most Polynesian Adventure Tours are designed to be comfortable, even for those …" at bounding box center [865, 276] width 1296 height 51
click at [253, 370] on p "Delete" at bounding box center [240, 369] width 36 height 18
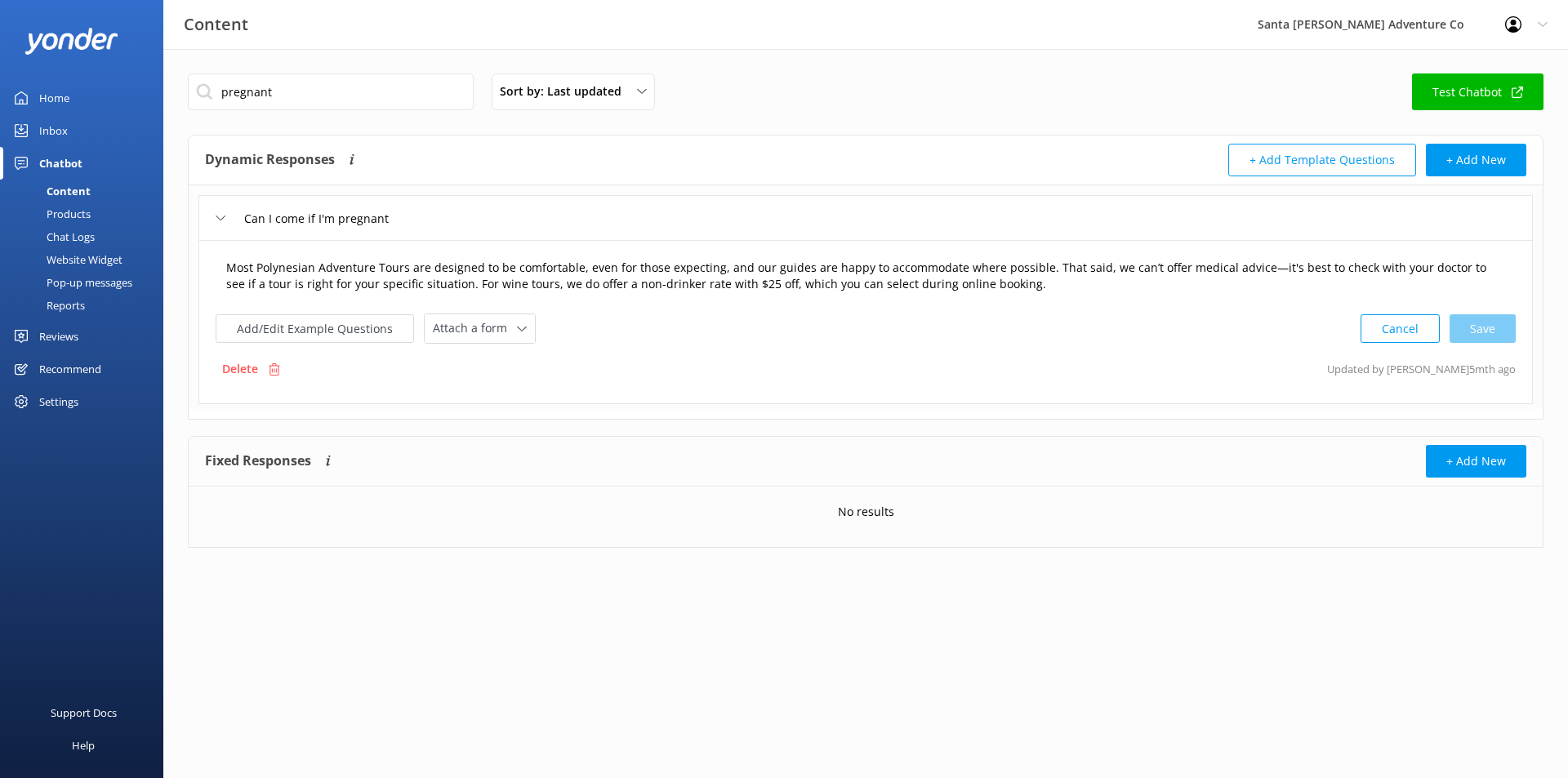
click at [340, 270] on textarea "Most Polynesian Adventure Tours are designed to be comfortable, even for those …" at bounding box center [865, 276] width 1296 height 51
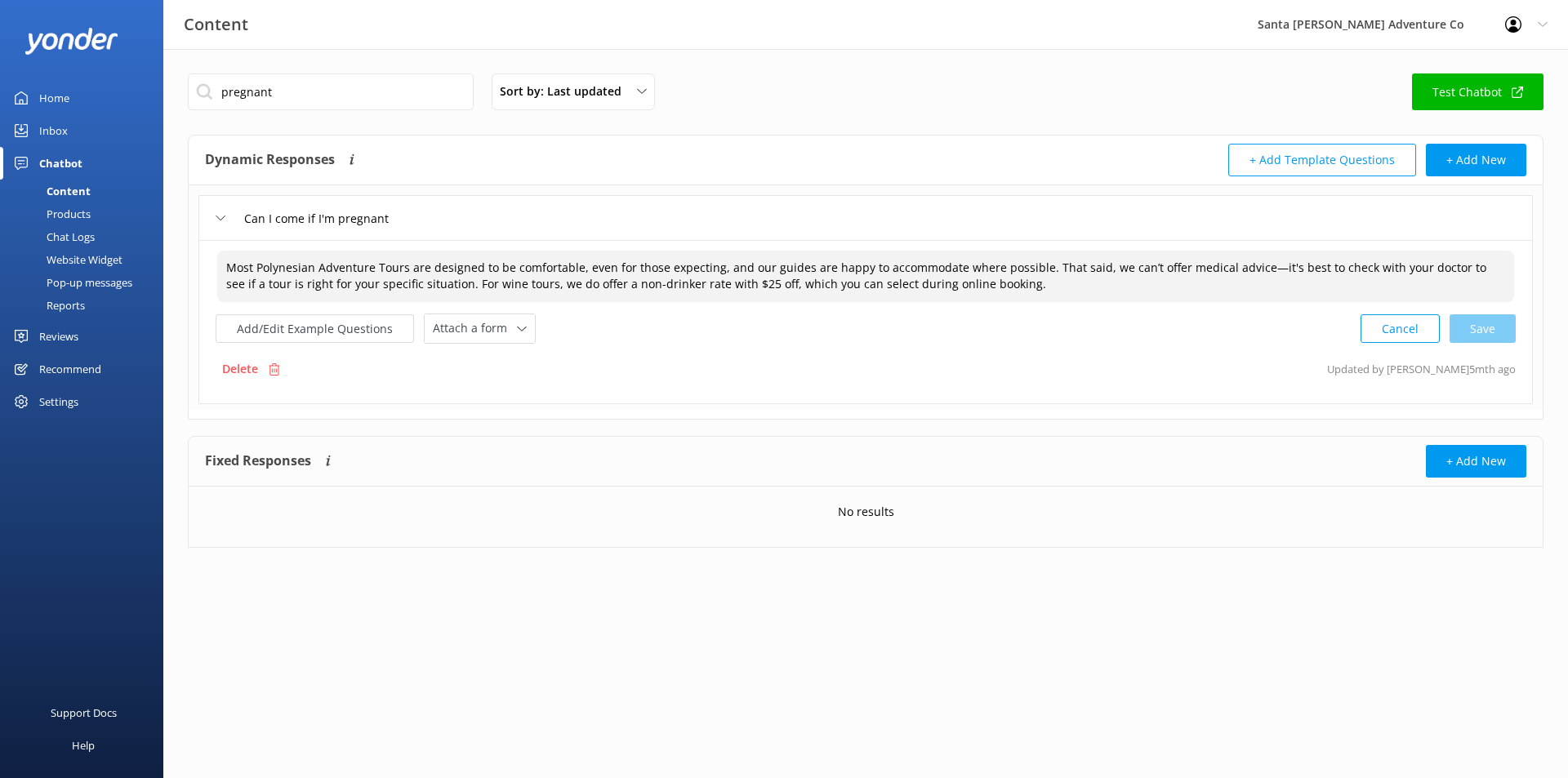
click at [344, 270] on textarea "Most Polynesian Adventure Tours are designed to be comfortable, even for those …" at bounding box center [865, 276] width 1296 height 51
click at [400, 264] on textarea "Most Polynesian Adventure Tours are designed to be comfortable, even for those …" at bounding box center [865, 276] width 1296 height 51
click at [430, 267] on textarea "Most Polynesian Adventure Tours are designed to be comfortable, even for those …" at bounding box center [865, 276] width 1296 height 51
click at [228, 266] on textarea "Most Polynesian Adventure Tours are designed to be comfortable, even for those …" at bounding box center [865, 276] width 1296 height 51
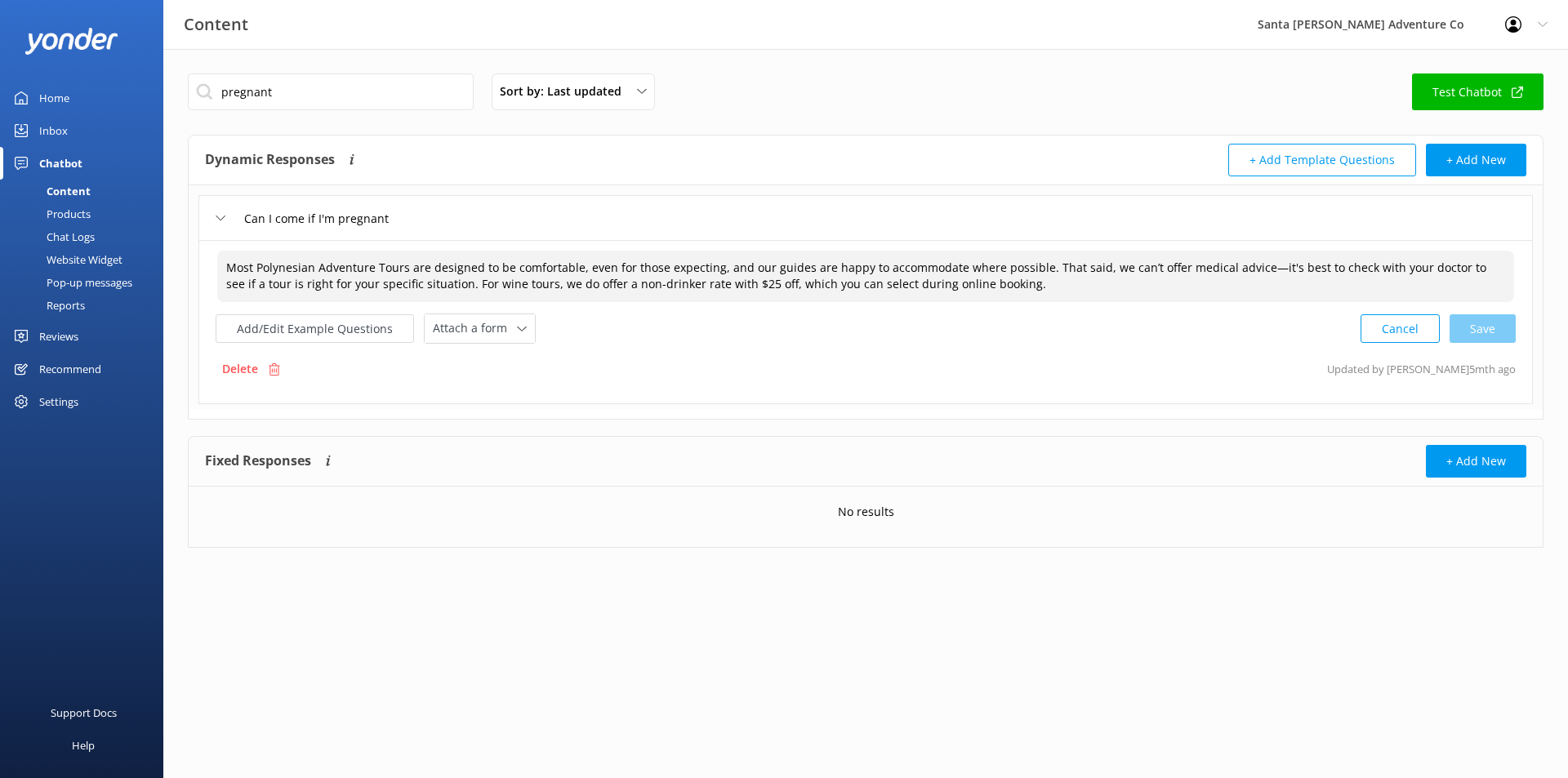
click at [1027, 266] on textarea "Most Polynesian Adventure Tours are designed to be comfortable, even for those …" at bounding box center [865, 276] width 1296 height 51
click at [1030, 266] on textarea "Most Polynesian Adventure Tours are designed to be comfortable, even for those …" at bounding box center [865, 276] width 1296 height 51
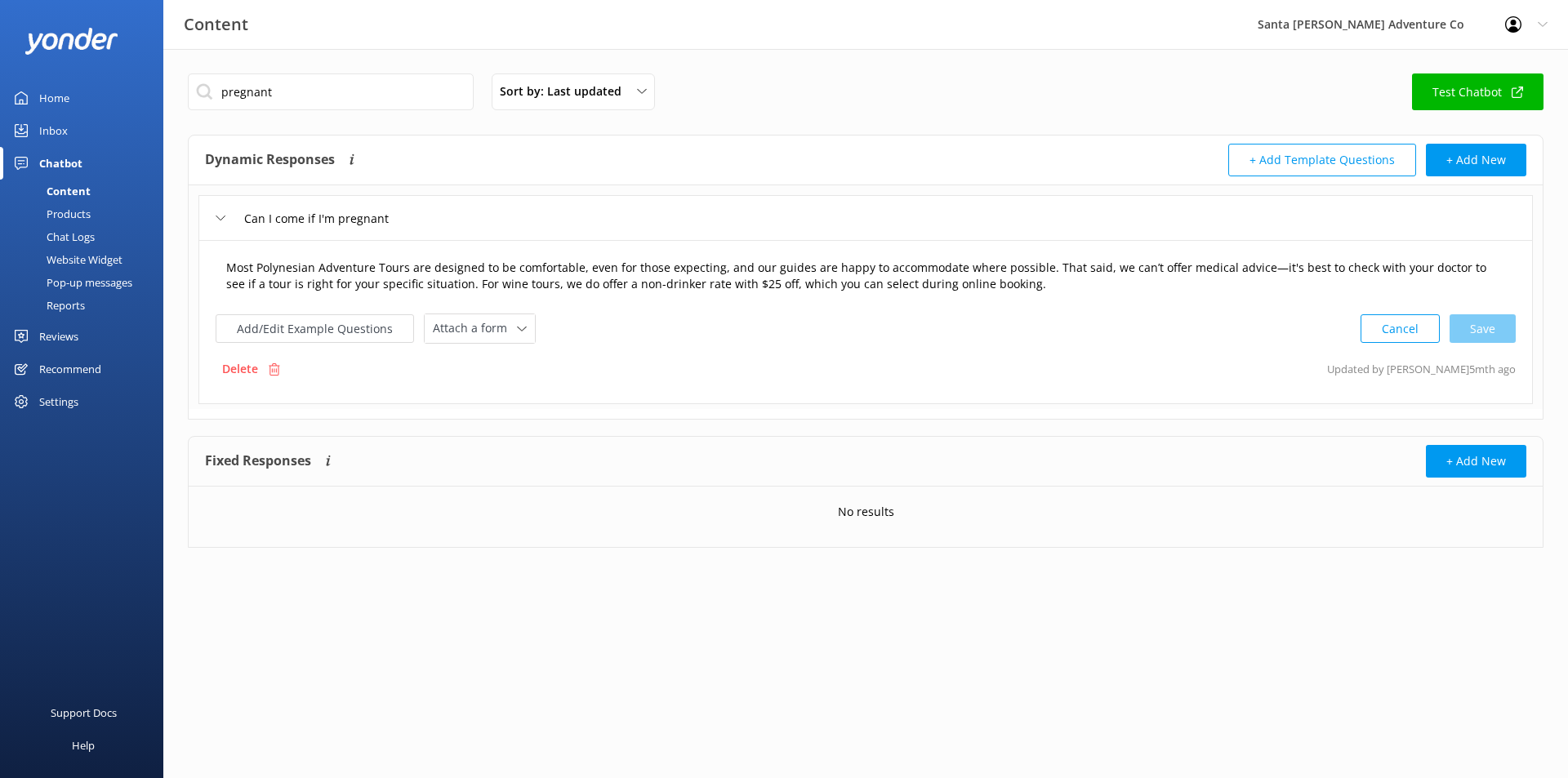
click at [347, 274] on textarea "Most Polynesian Adventure Tours are designed to be comfortable, even for those …" at bounding box center [865, 276] width 1296 height 51
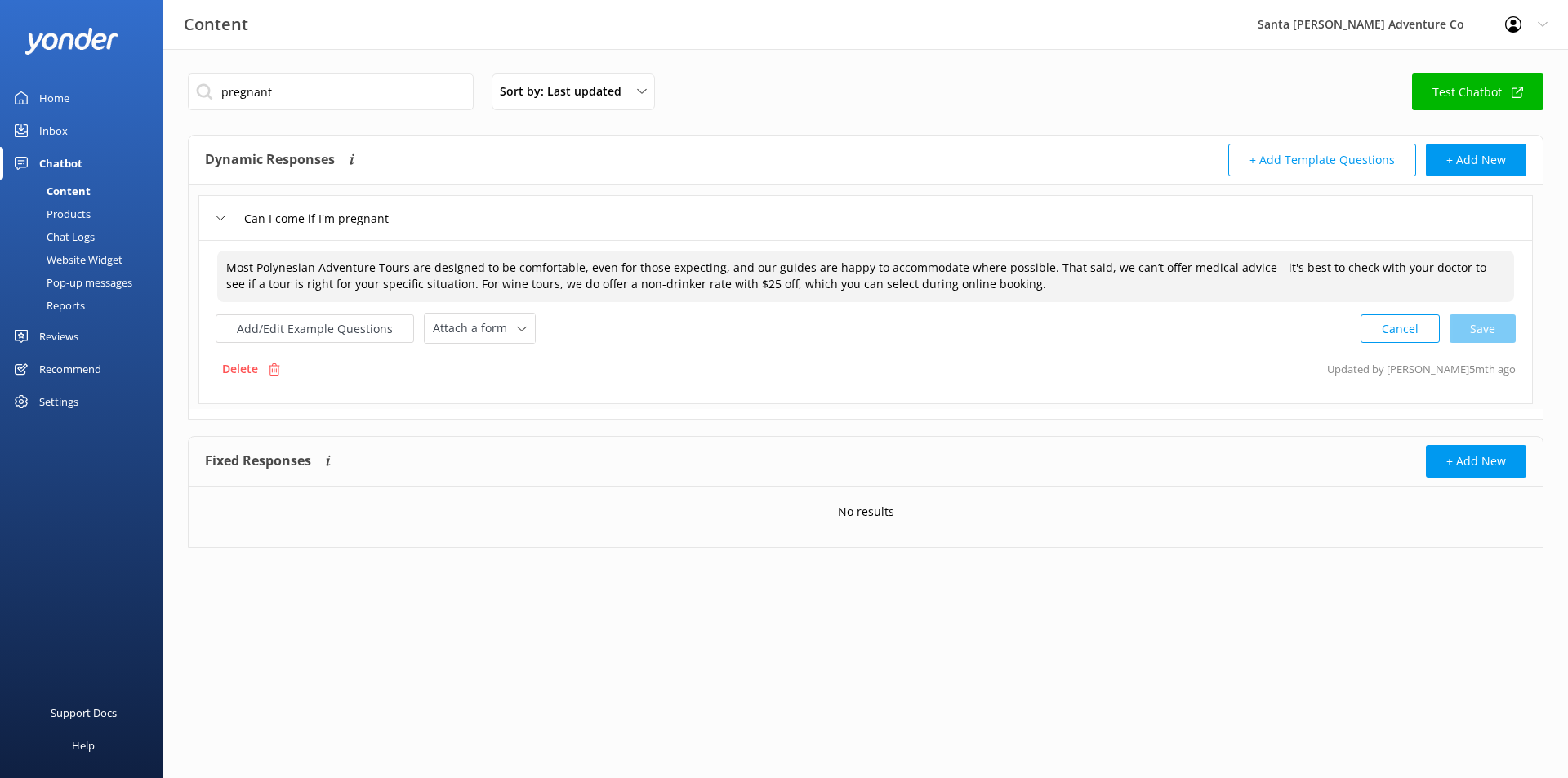
click at [284, 263] on textarea "Most Polynesian Adventure Tours are designed to be comfortable, even for those …" at bounding box center [865, 276] width 1296 height 51
click at [707, 271] on textarea "Our kayak tours are designed to be comfortable, even for those expecting, and o…" at bounding box center [865, 276] width 1296 height 51
click at [948, 274] on textarea "Our kayak tours are designed to be comfortable, even for those expecting, and o…" at bounding box center [865, 276] width 1296 height 51
click at [1466, 321] on div "Cancel Loading.." at bounding box center [1438, 326] width 154 height 30
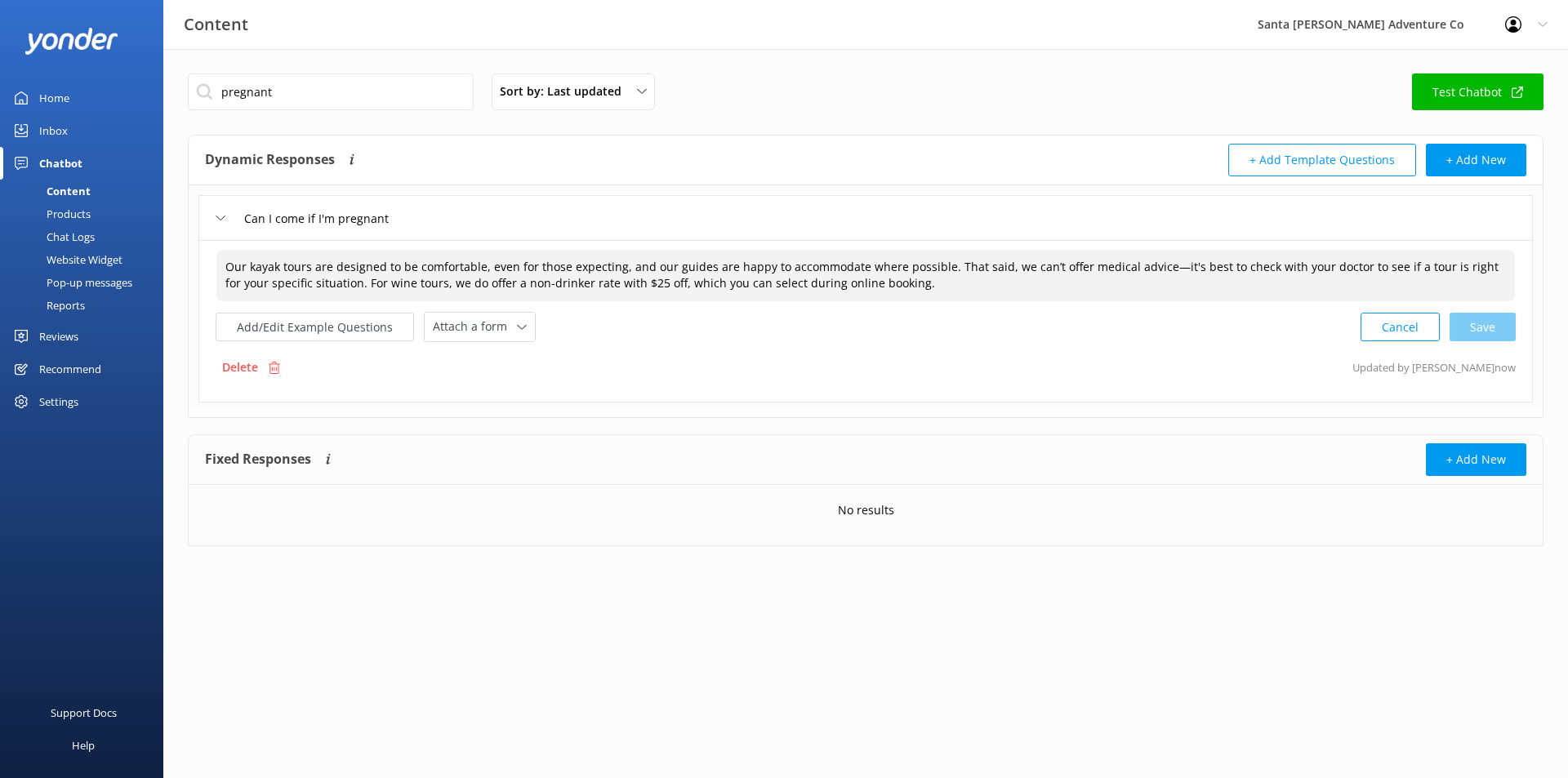
type textarea "Our kayak tours are designed to be comfortable, even for those expecting, and o…"
